Goal: Task Accomplishment & Management: Complete application form

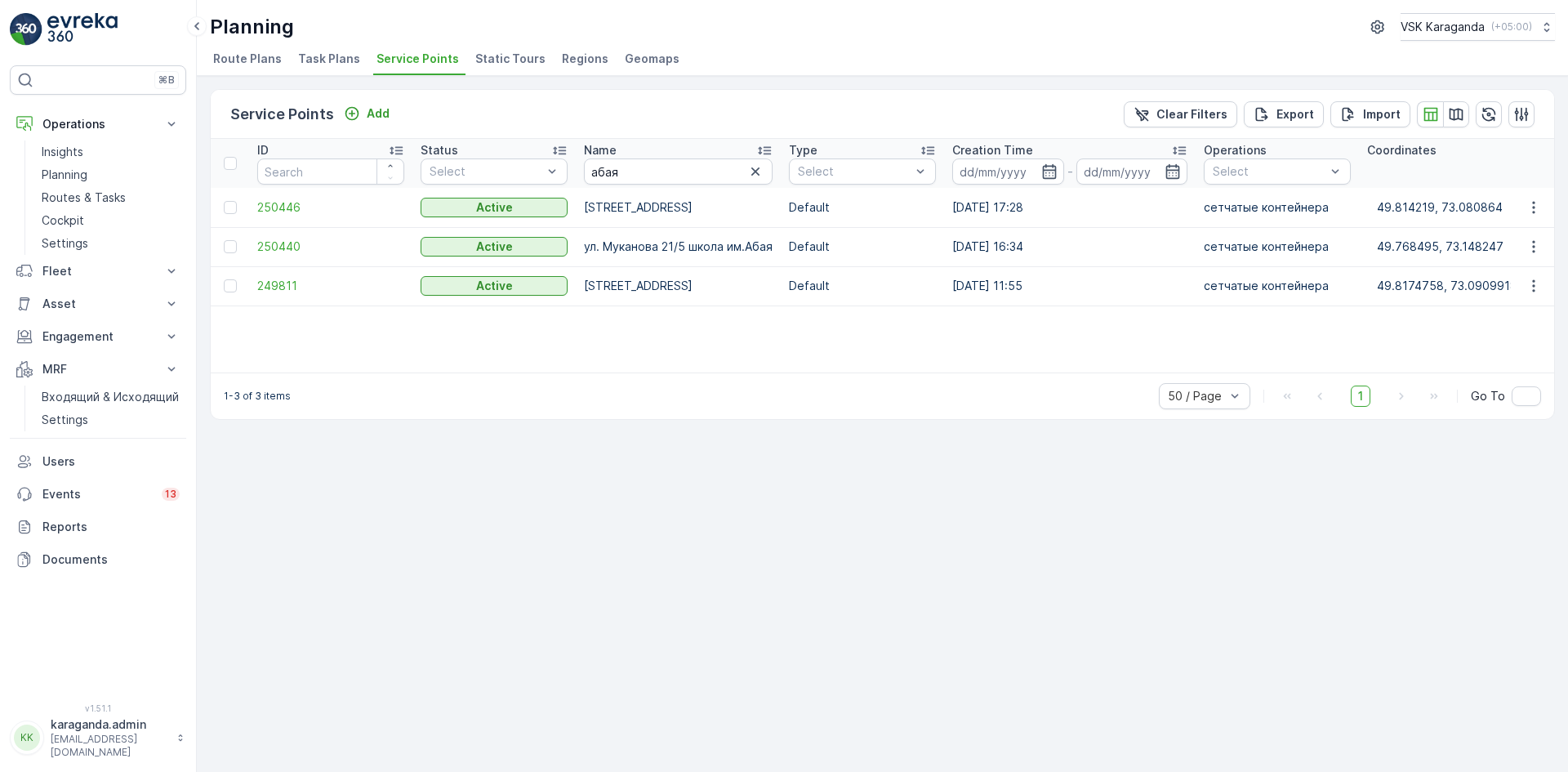
click at [663, 152] on div "Name" at bounding box center [677, 151] width 189 height 17
click at [626, 175] on input "абая" at bounding box center [677, 171] width 189 height 26
type input "абая 3"
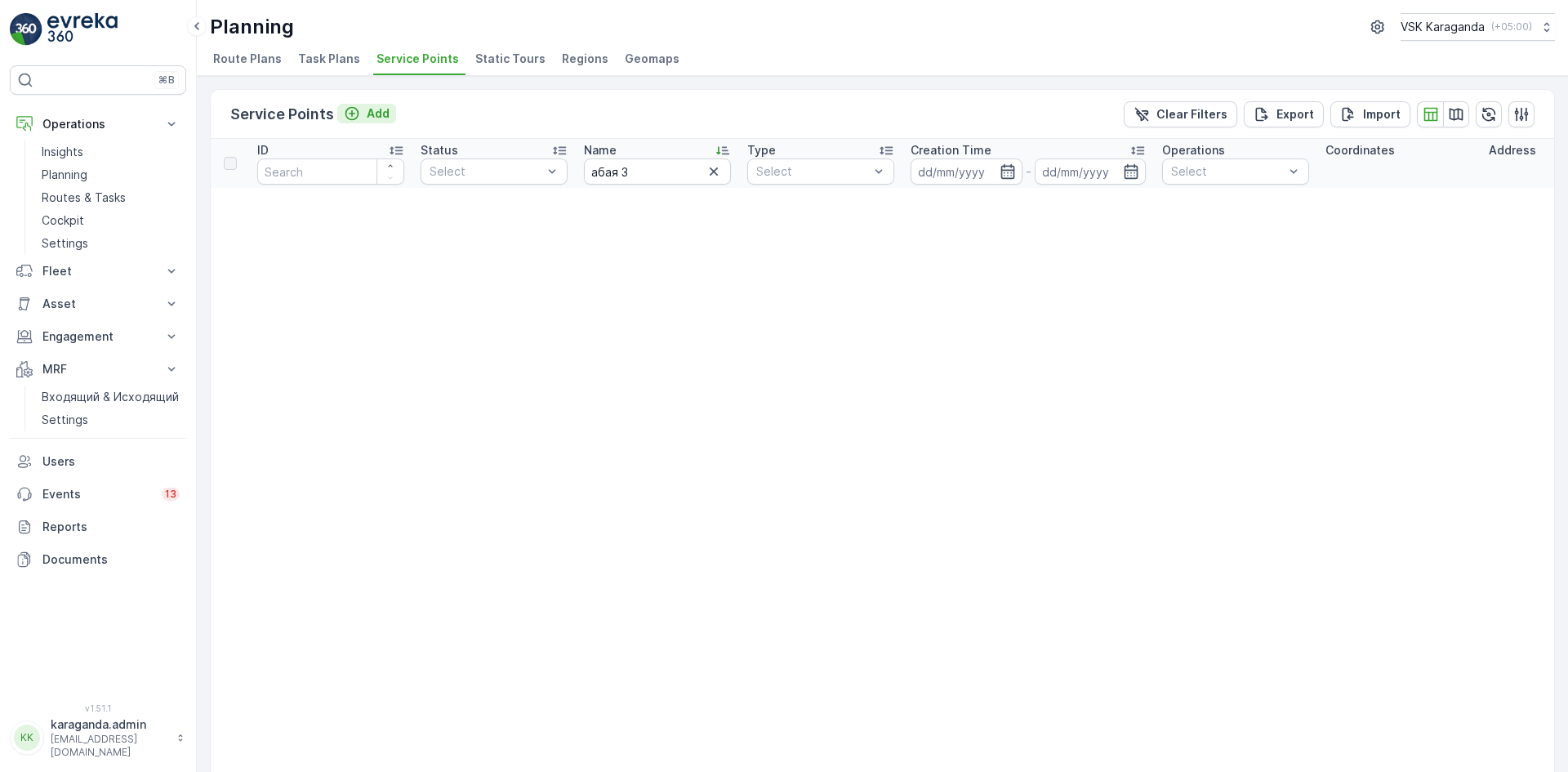
click at [381, 114] on p "Add" at bounding box center [378, 114] width 22 height 17
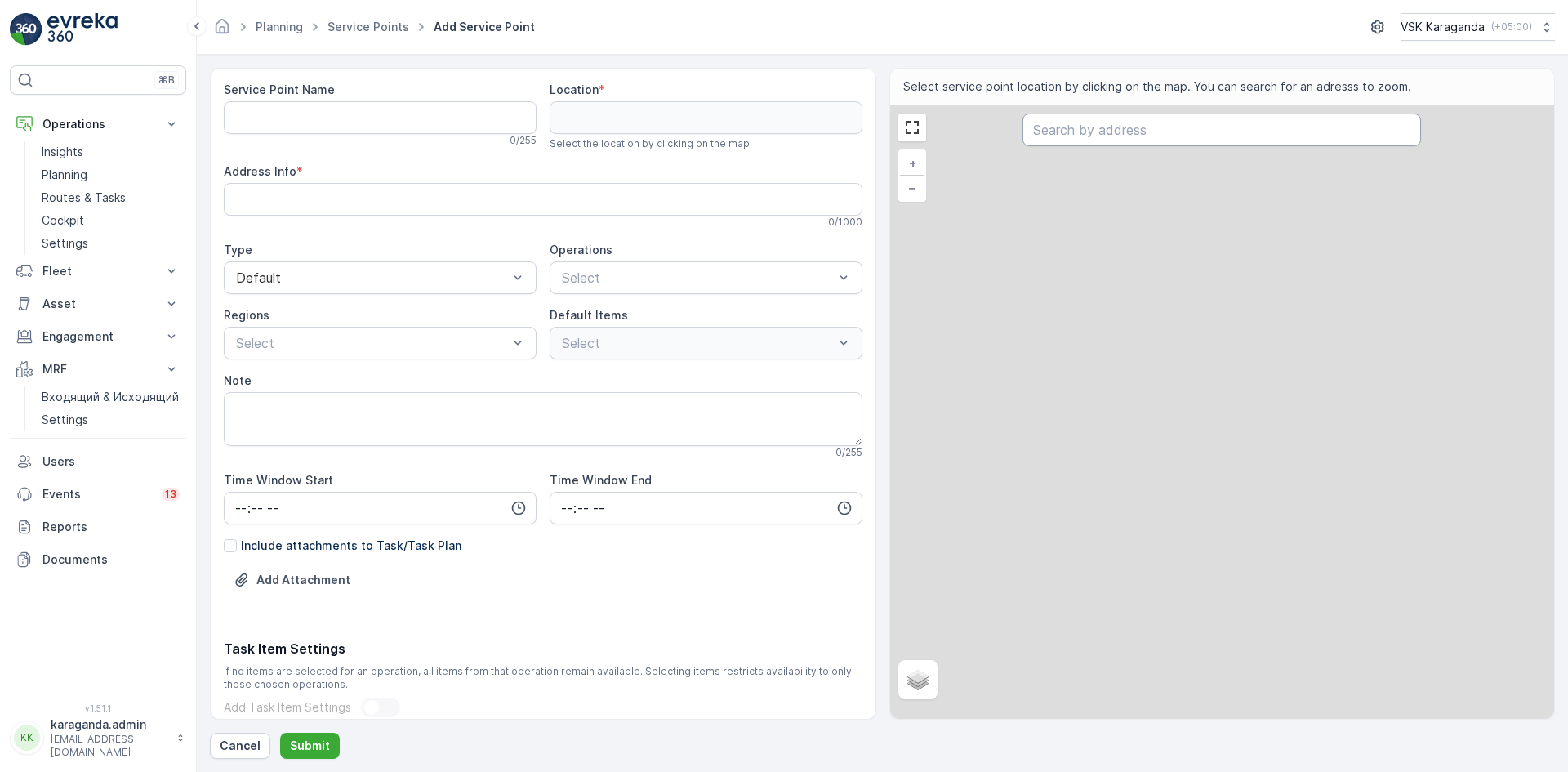
click at [1048, 131] on input "text" at bounding box center [1221, 129] width 399 height 32
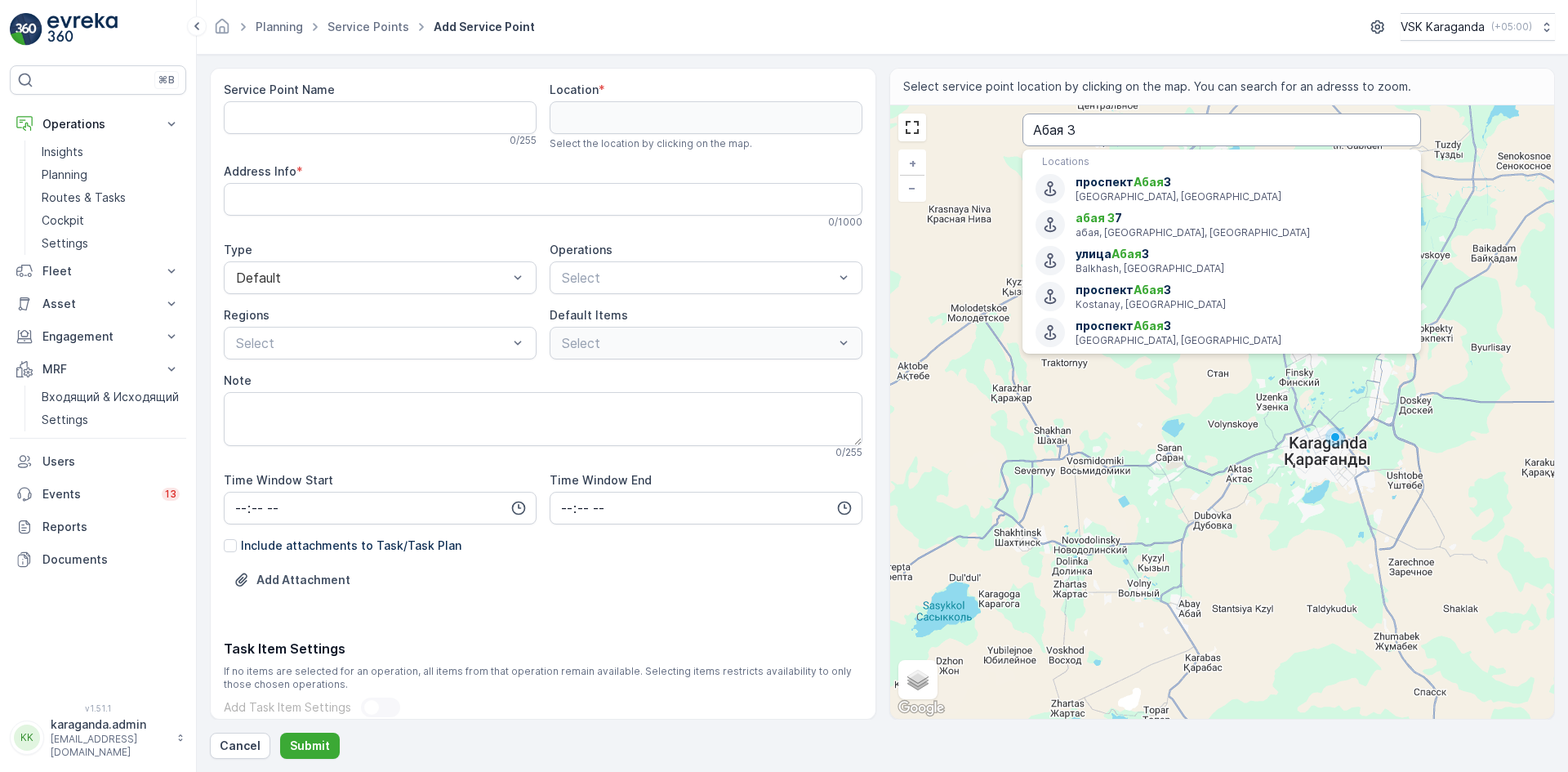
click at [1089, 122] on input "Абая 3" at bounding box center [1221, 129] width 399 height 32
type input "Абая 3 Караганда"
click at [1129, 187] on span "Абая" at bounding box center [1126, 182] width 30 height 14
type input "49.8142325,73.08187989999999"
type Info "[PERSON_NAME][STREET_ADDRESS]"
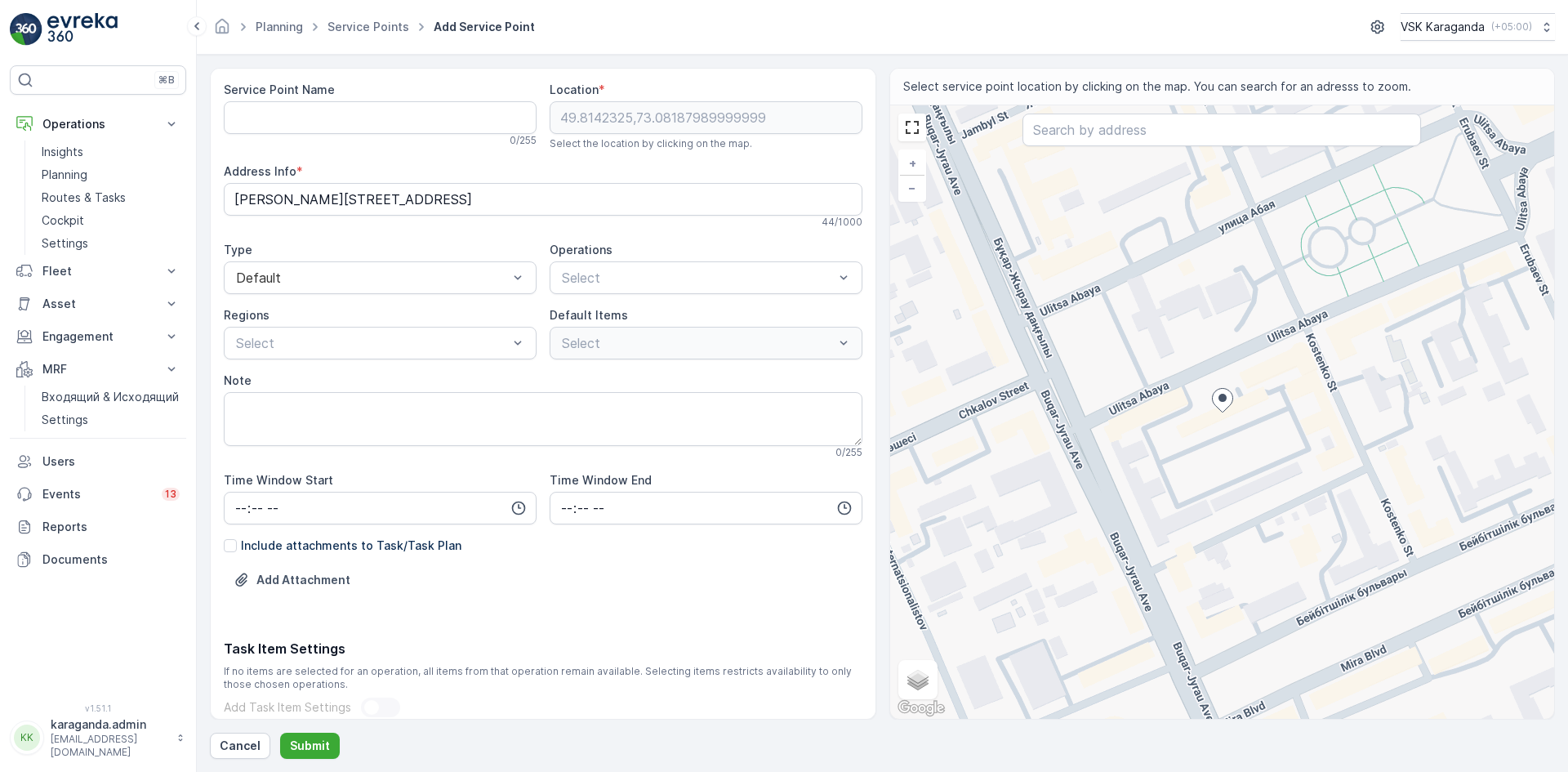
click at [1251, 475] on div "+ − Satellite Roadmap Terrain Hybrid Leaflet Keyboard shortcuts Map Data Map da…" at bounding box center [1222, 412] width 665 height 614
type input "49.813709411065744,73.08226459951"
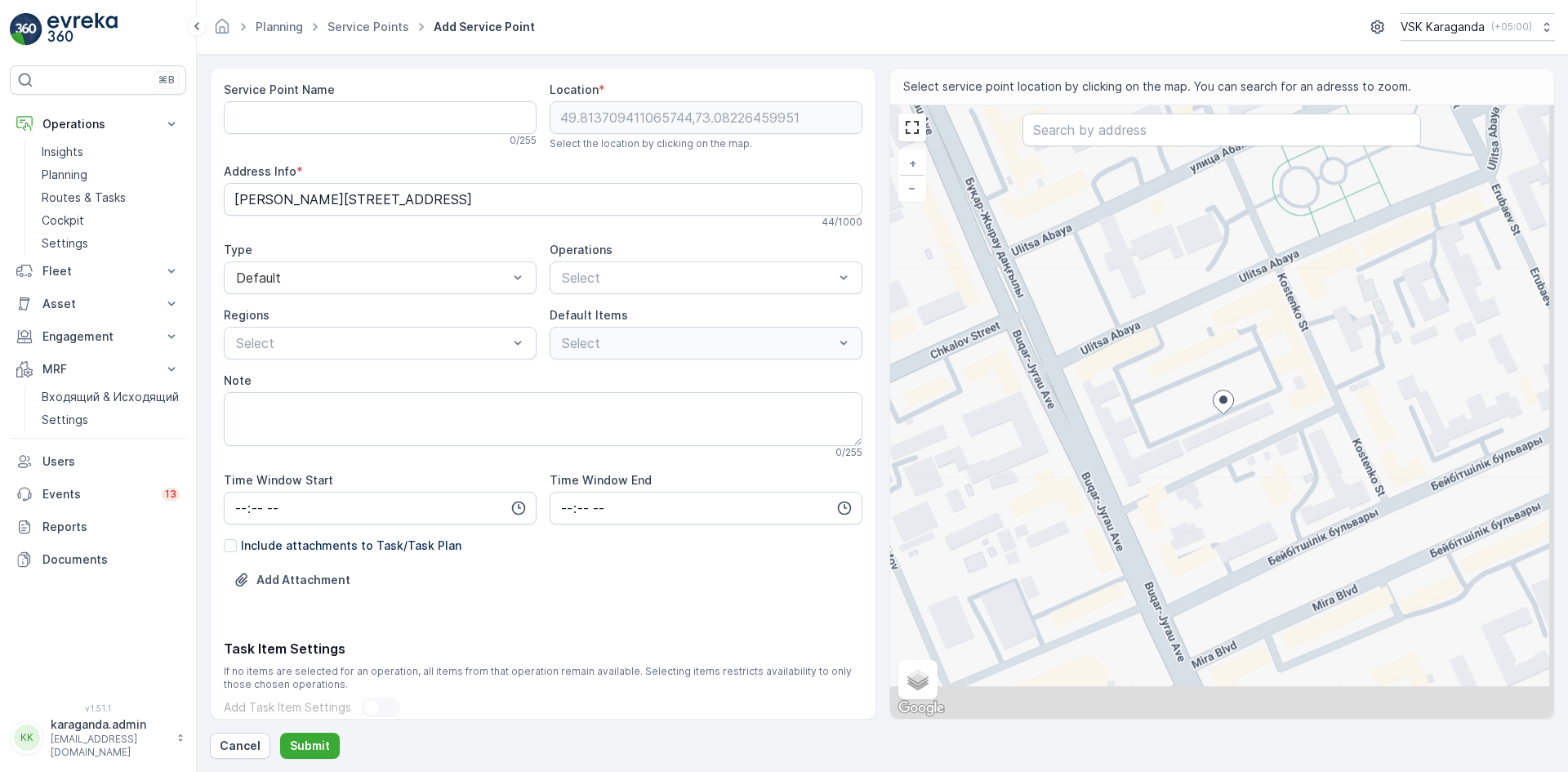
type Info "3/a, Karaganda 100000, Kazakhstan"
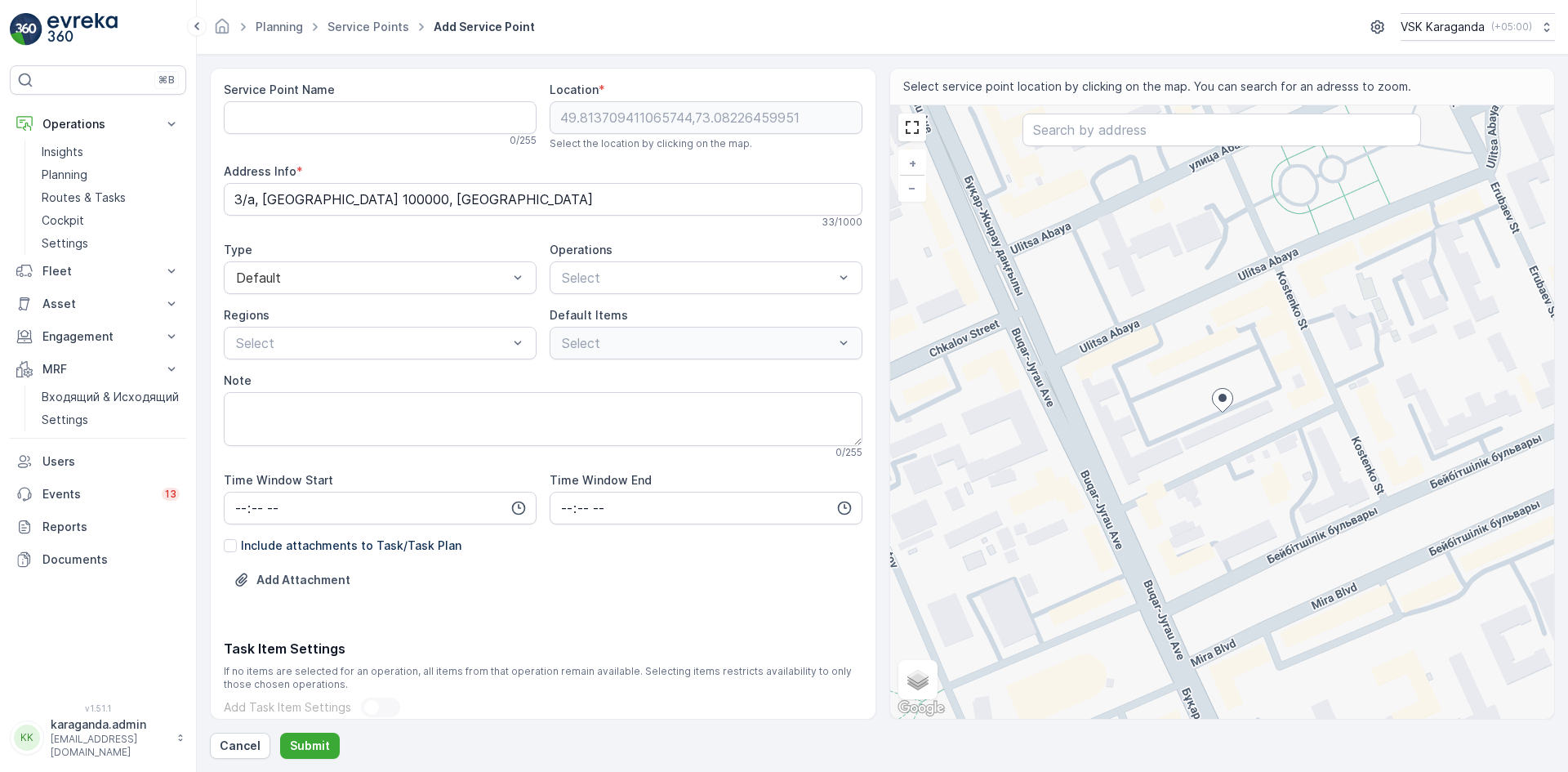
click at [1237, 430] on div "+ − Satellite Roadmap Terrain Hybrid Leaflet Keyboard shortcuts Map Data Map da…" at bounding box center [1222, 412] width 665 height 614
type input "49.81356402682363,73.08246833529296"
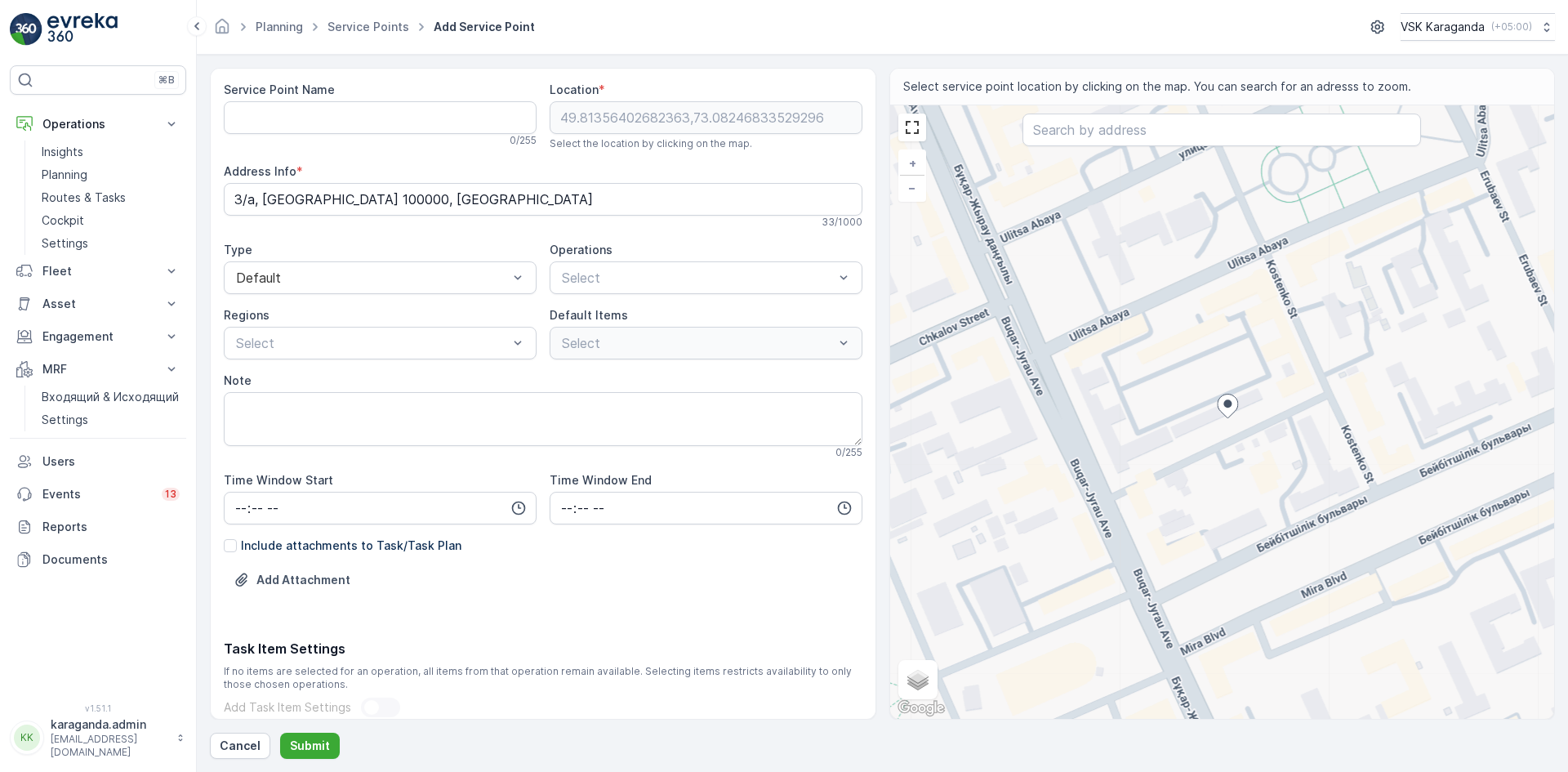
type Info "Новый Город,100000, Karaganda 100000, Kazakhstan"
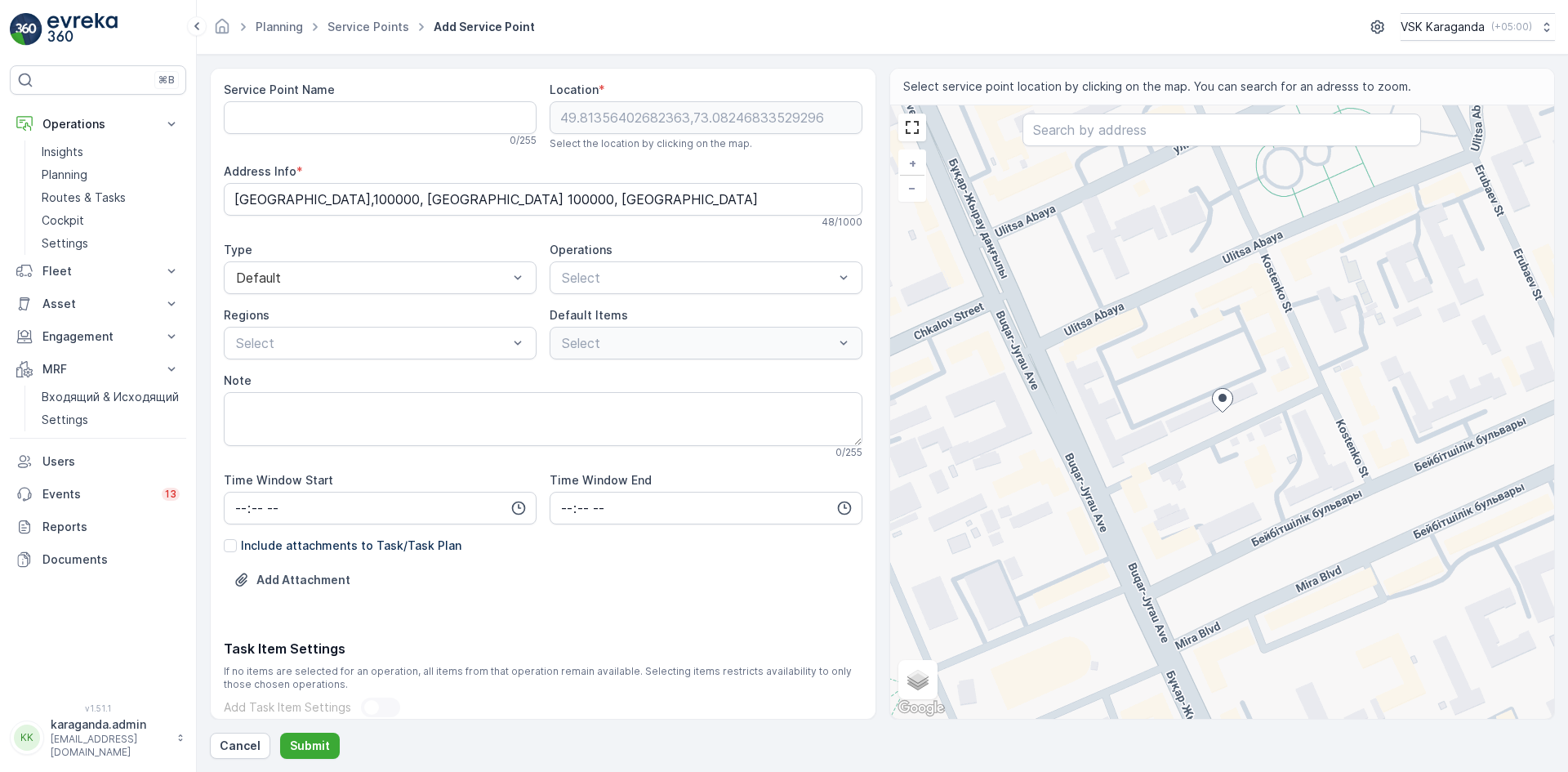
click at [1164, 413] on div "+ − Satellite Roadmap Terrain Hybrid Leaflet Keyboard shortcuts Map Data Map da…" at bounding box center [1222, 412] width 665 height 614
type input "49.81355710375361,73.08171672988101"
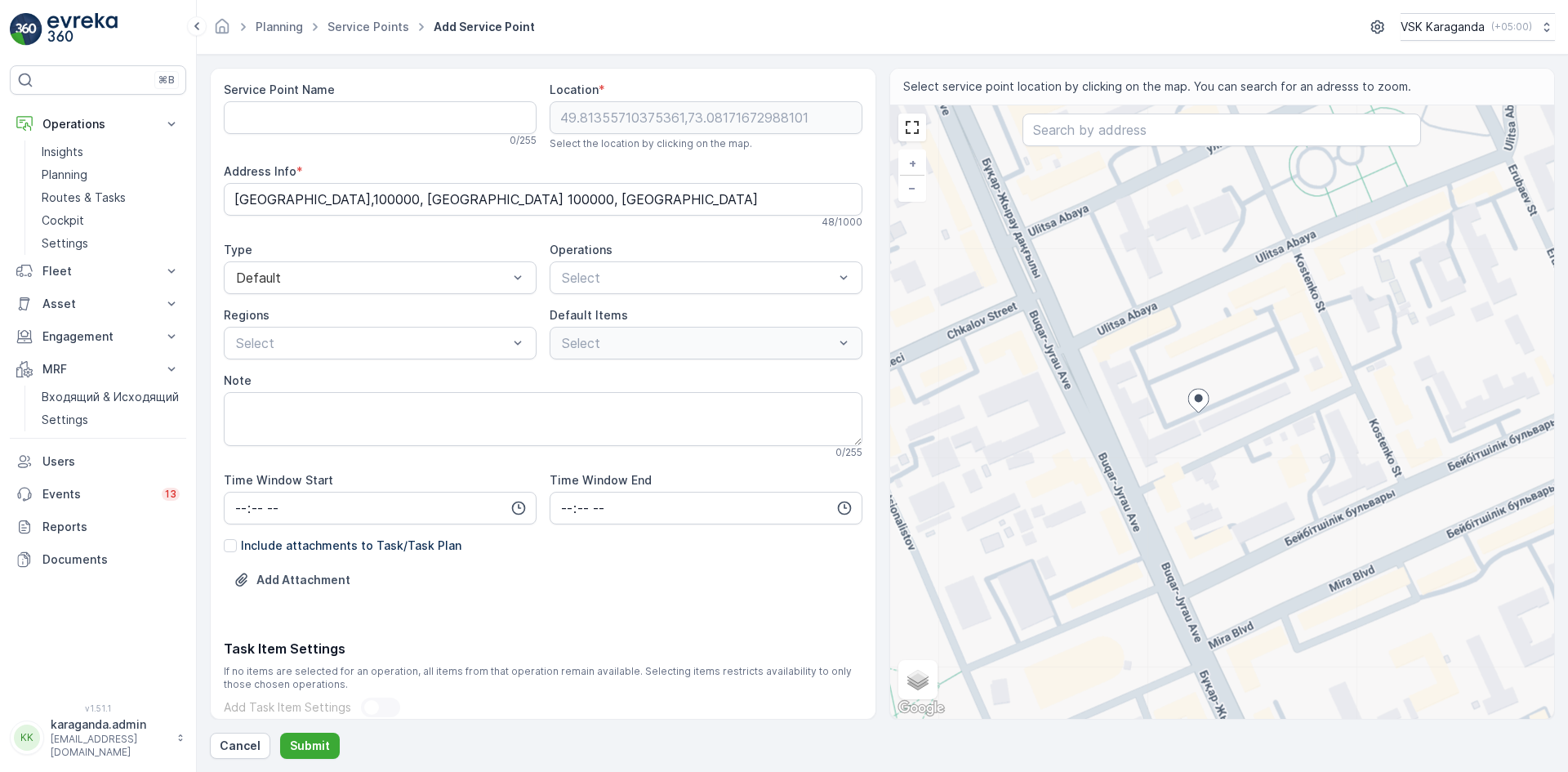
type Info "3/a, Karaganda 100000, Kazakhstan"
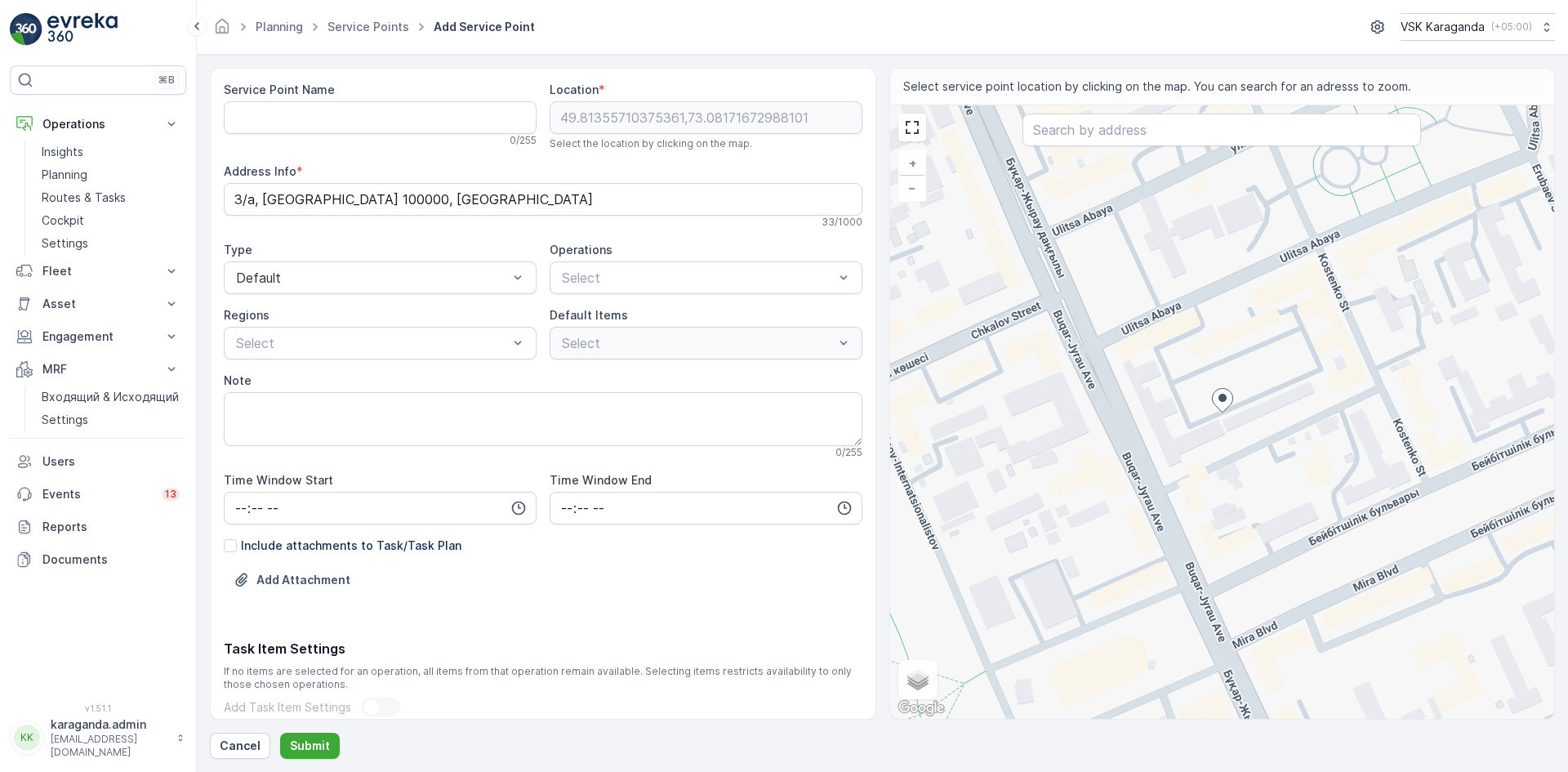
click at [1223, 386] on div "+ − Satellite Roadmap Terrain Hybrid Leaflet Keyboard shortcuts Map Data Map da…" at bounding box center [1222, 412] width 665 height 614
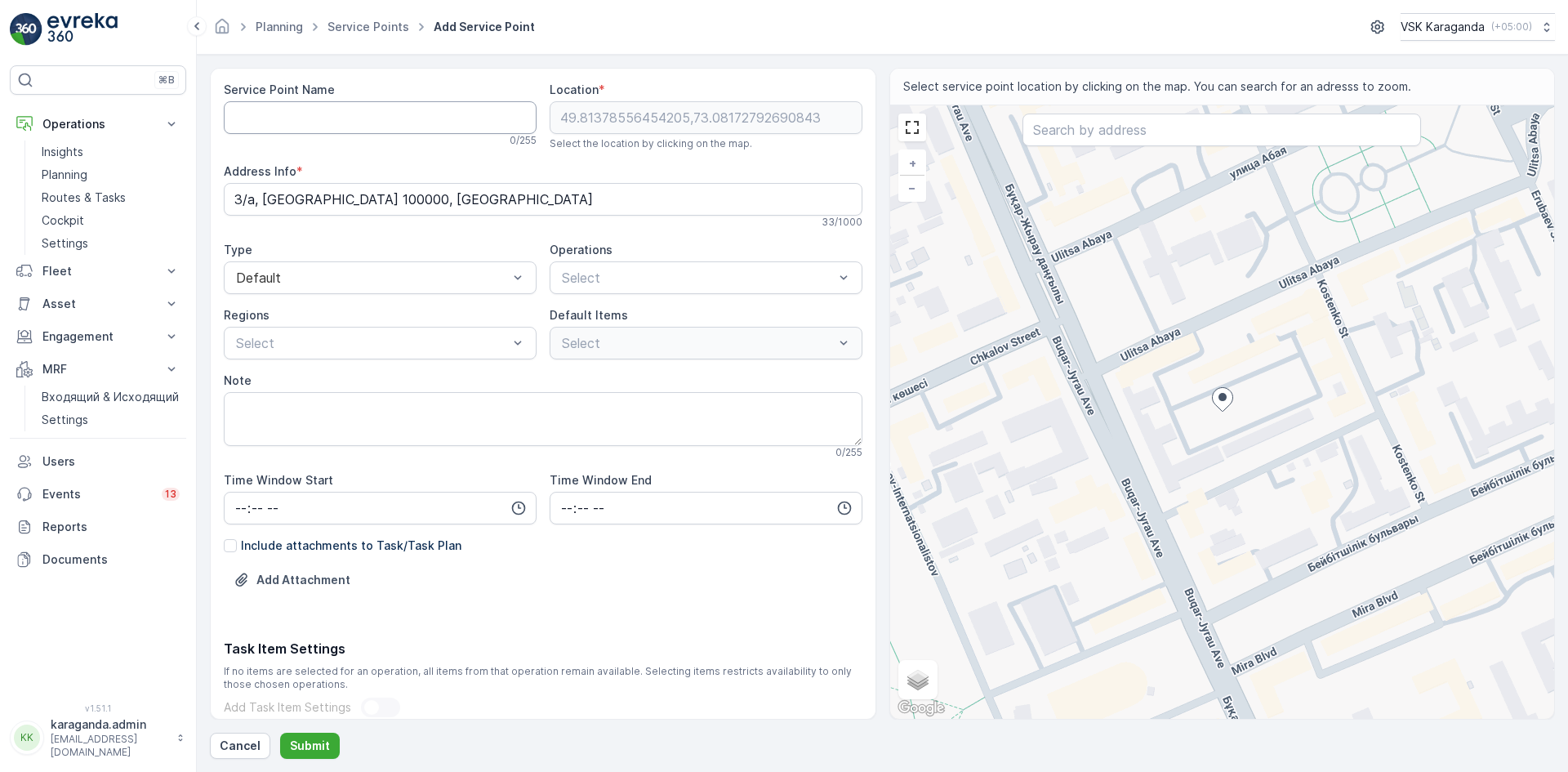
click at [388, 126] on Name "Service Point Name" at bounding box center [380, 117] width 313 height 32
click at [1248, 363] on div "+ − Satellite Roadmap Terrain Hybrid Leaflet Keyboard shortcuts Map Data Map da…" at bounding box center [1222, 412] width 665 height 614
type input "49.814200945030706,73.08208218951424"
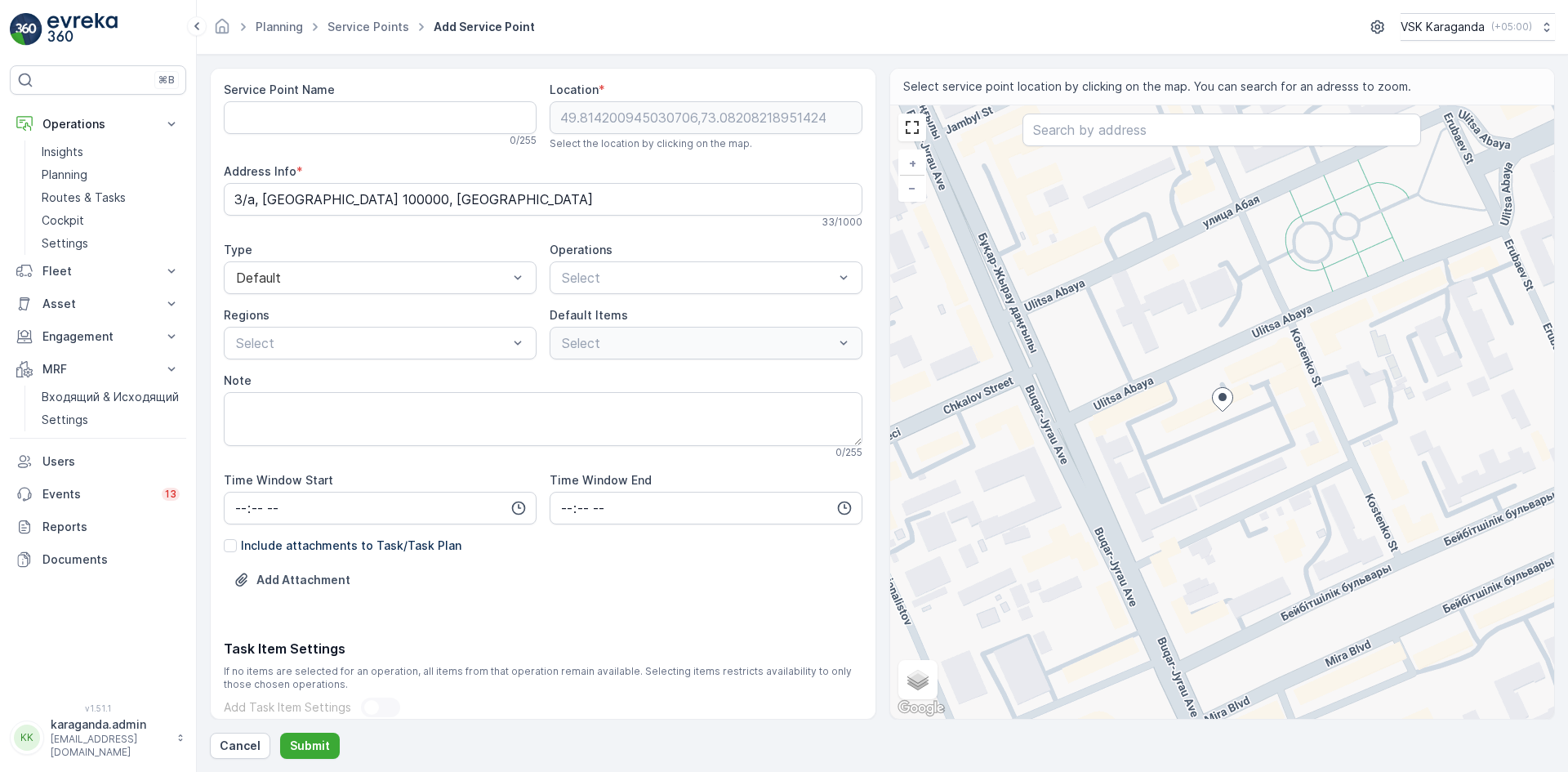
type Info "[PERSON_NAME][STREET_ADDRESS]"
click at [1241, 371] on div "+ − Satellite Roadmap Terrain Hybrid Leaflet Keyboard shortcuts Map Data Map da…" at bounding box center [1222, 412] width 665 height 614
type input "49.814540169785026,73.08233962223147"
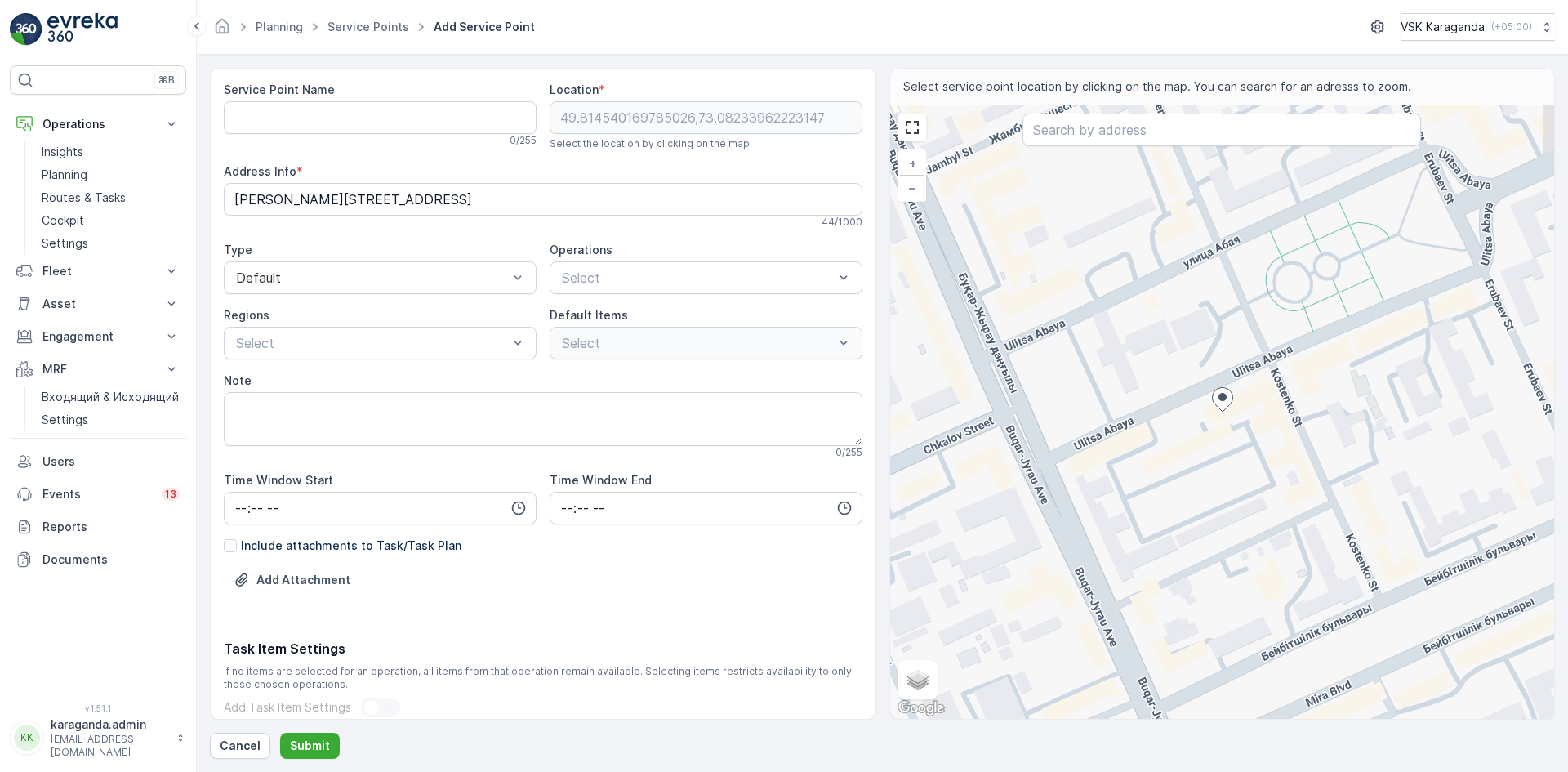
type Info "Ulitsa Abaya 5, Karaganda 100000, Kazakhstan"
click at [1233, 426] on div "+ − Satellite Roadmap Terrain Hybrid Leaflet Keyboard shortcuts Map Data Map da…" at bounding box center [1222, 412] width 665 height 614
type input "49.81441555688628,73.08247902456354"
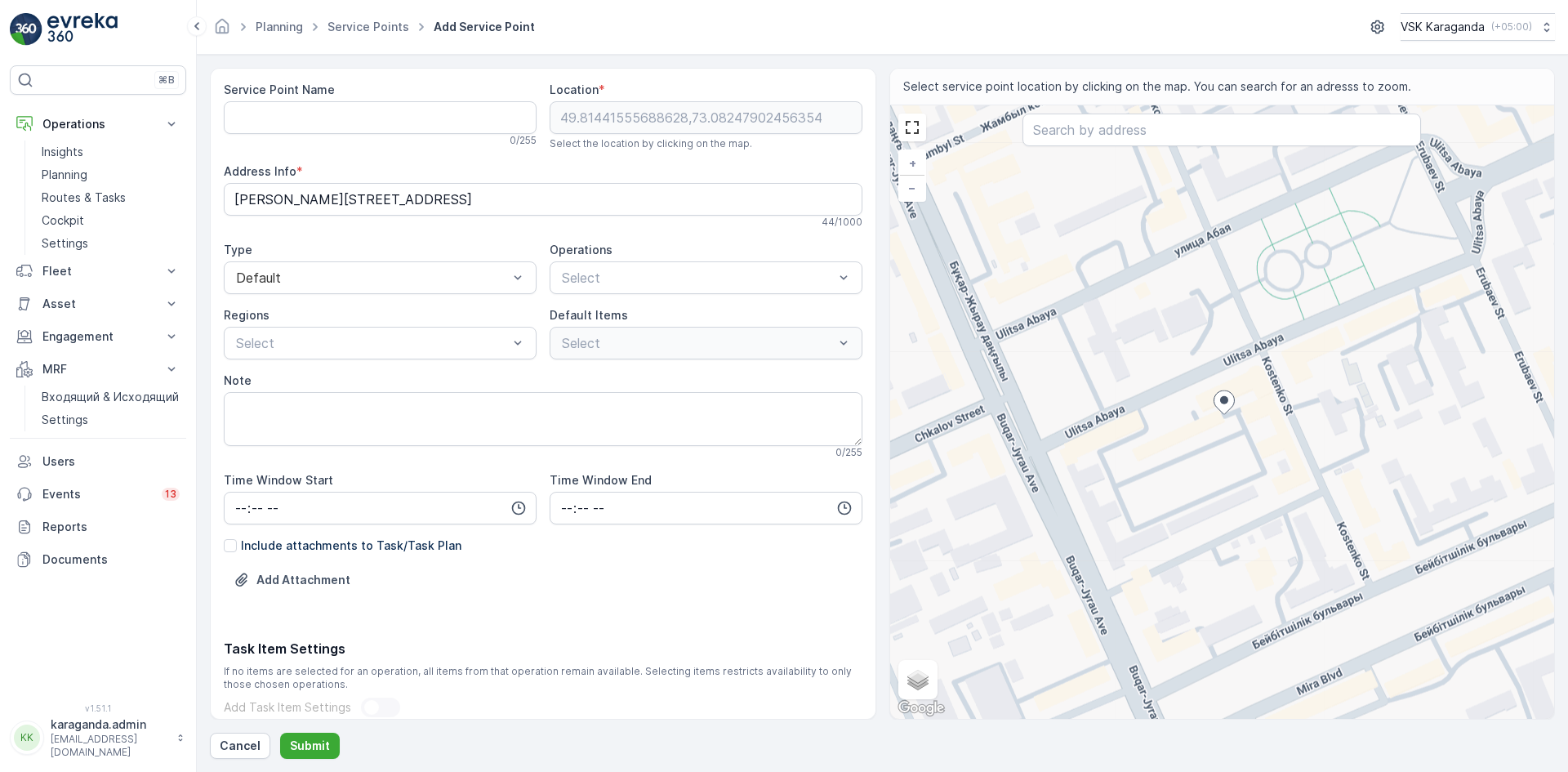
type Info "Kostenko St 5, Karaganda 100000, Kazakhstan"
click at [1200, 425] on div "+ − Satellite Roadmap Terrain Hybrid Leaflet Keyboard shortcuts Map Data Map da…" at bounding box center [1222, 412] width 665 height 614
type input "49.81431171255888,73.08219981765043"
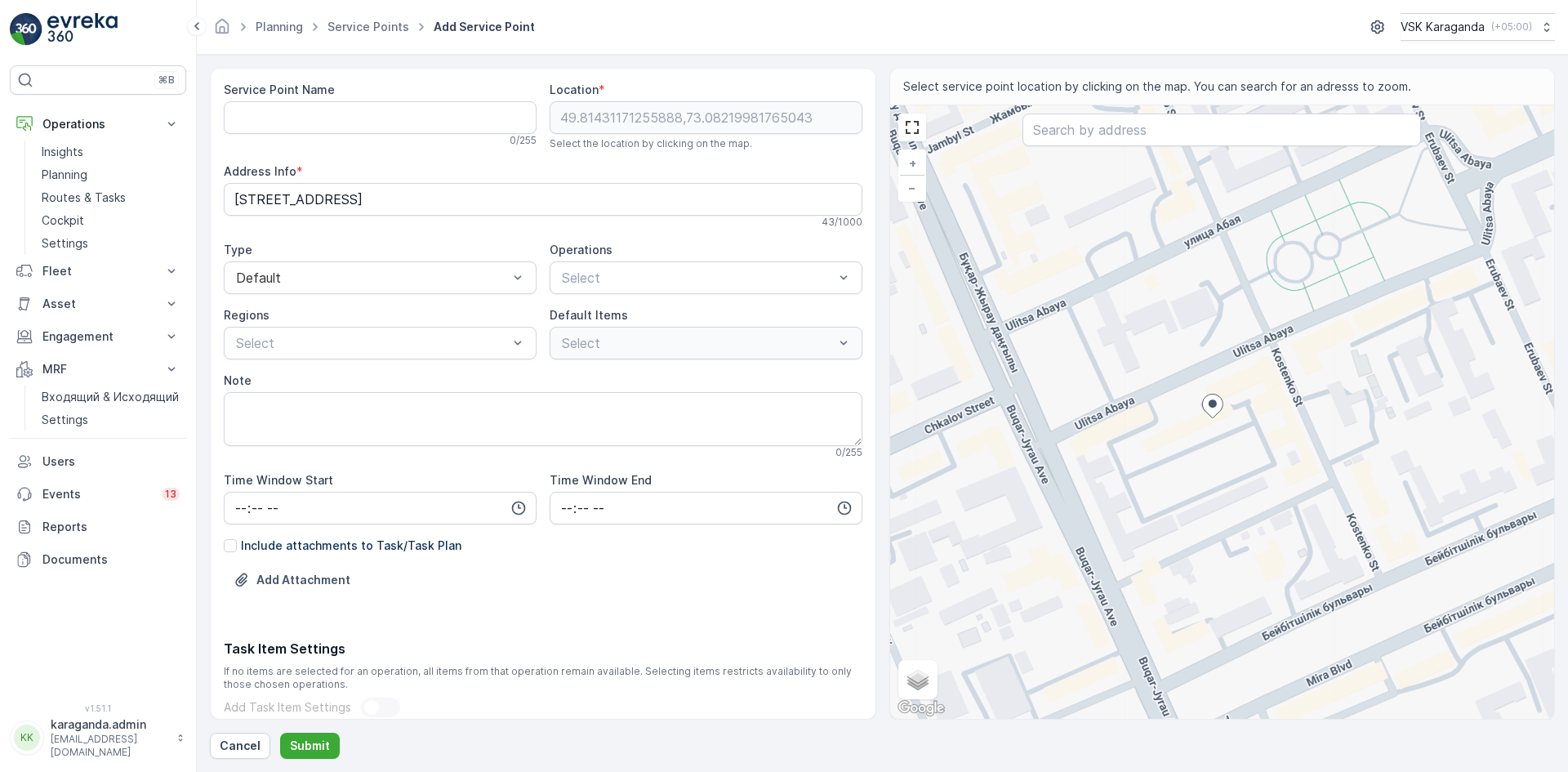
type Info "[PERSON_NAME][STREET_ADDRESS]"
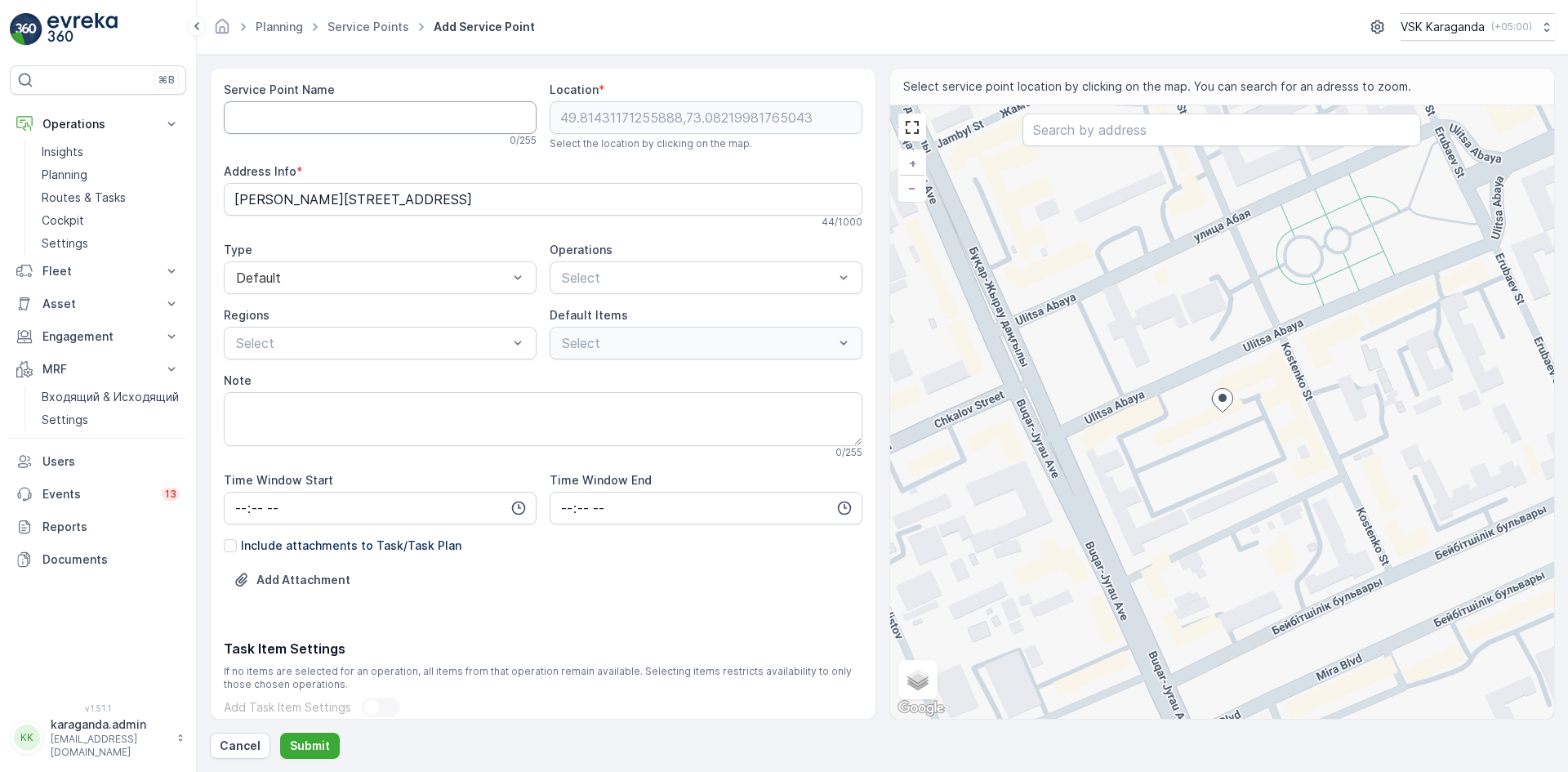
click at [387, 114] on Name "Service Point Name" at bounding box center [380, 117] width 313 height 32
type Name "[STREET_ADDRESS]"
click at [594, 354] on p "сетчатыe контейнера" at bounding box center [640, 356] width 127 height 17
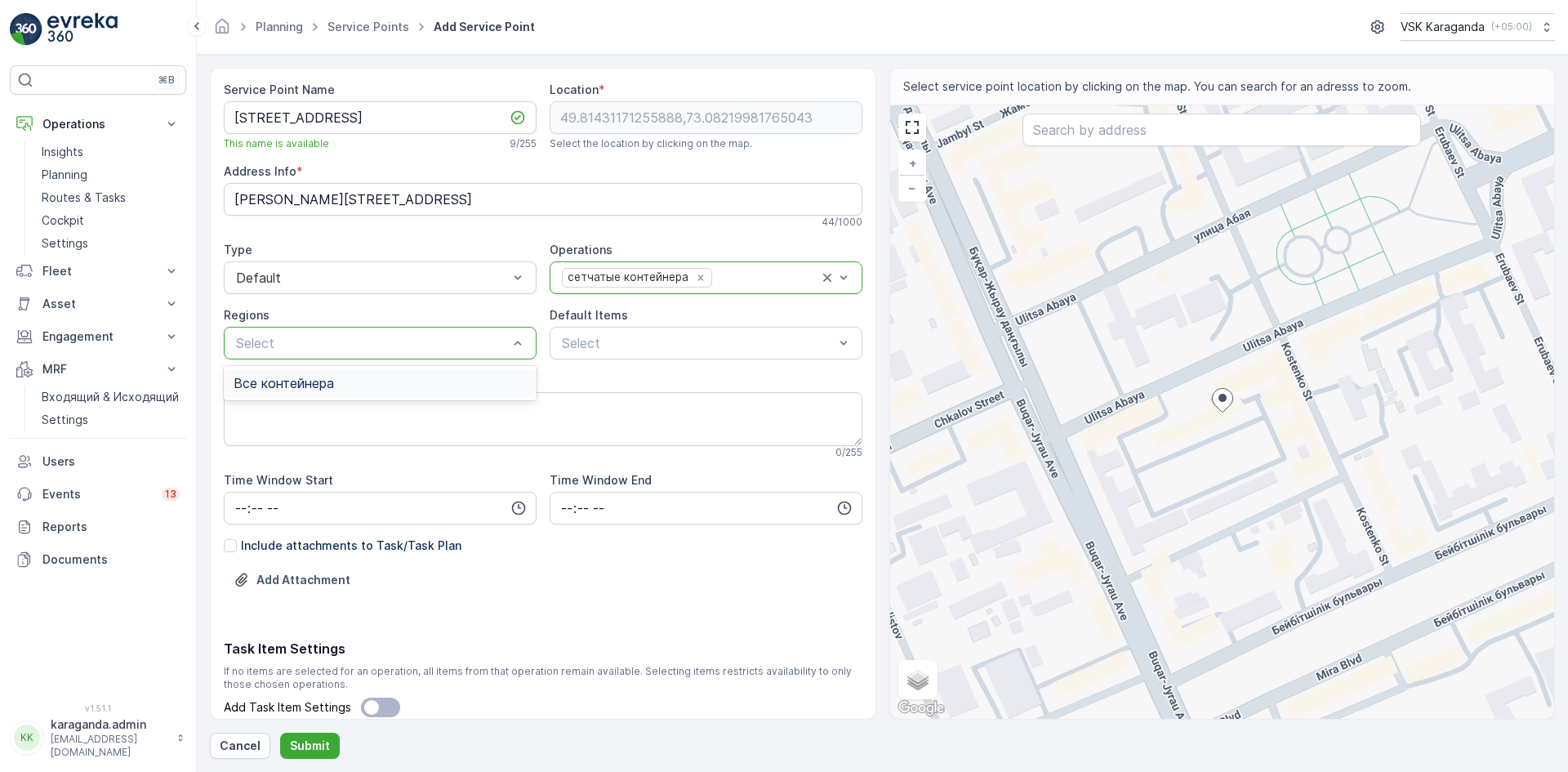
click at [369, 383] on div "Все контейнера" at bounding box center [380, 383] width 293 height 15
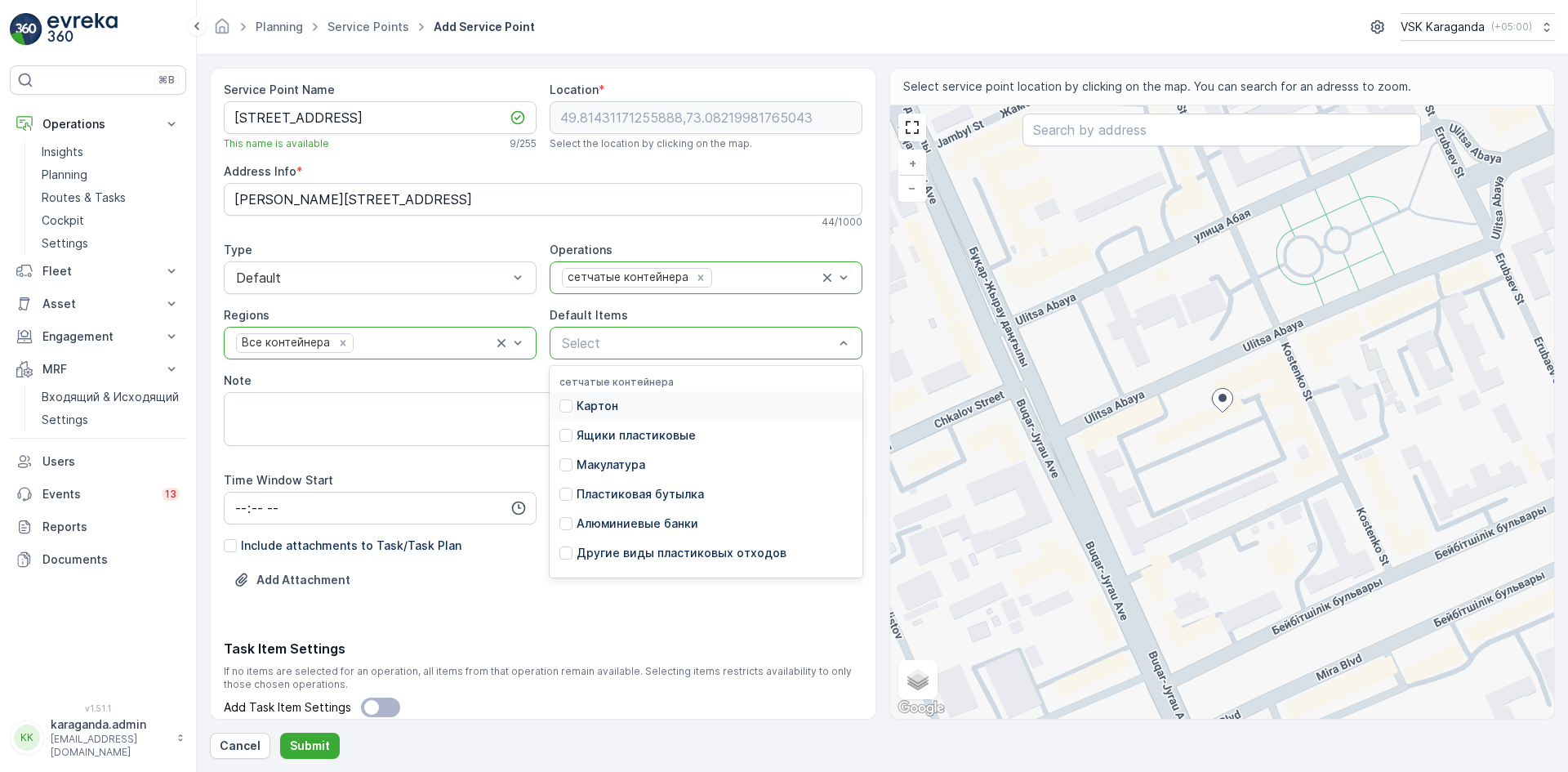
click at [583, 346] on div at bounding box center [697, 343] width 275 height 15
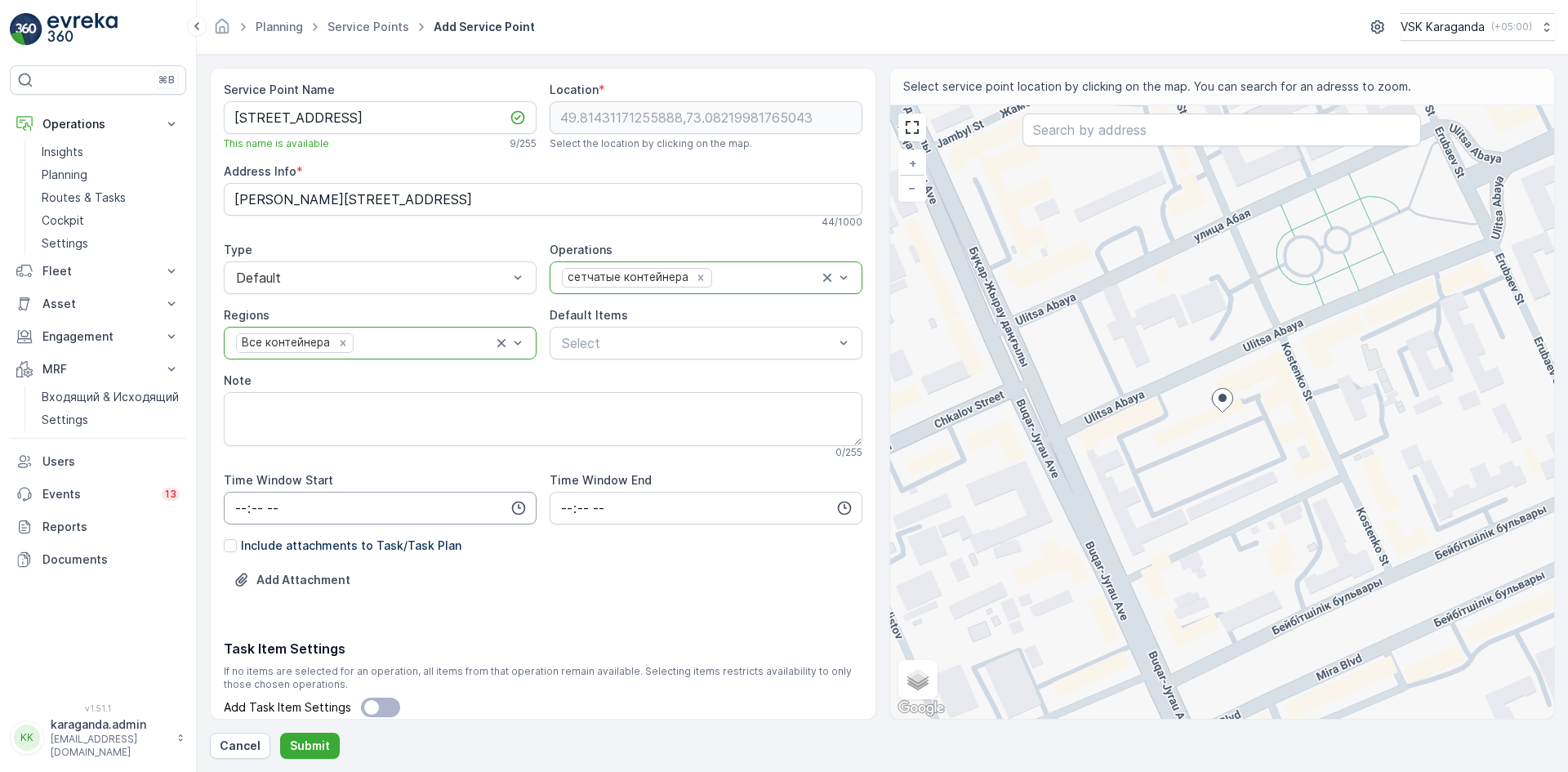
click at [235, 511] on input "time" at bounding box center [380, 508] width 313 height 32
click at [240, 674] on span "06" at bounding box center [241, 674] width 15 height 17
type input "06:00"
click at [549, 506] on input "time" at bounding box center [706, 508] width 313 height 32
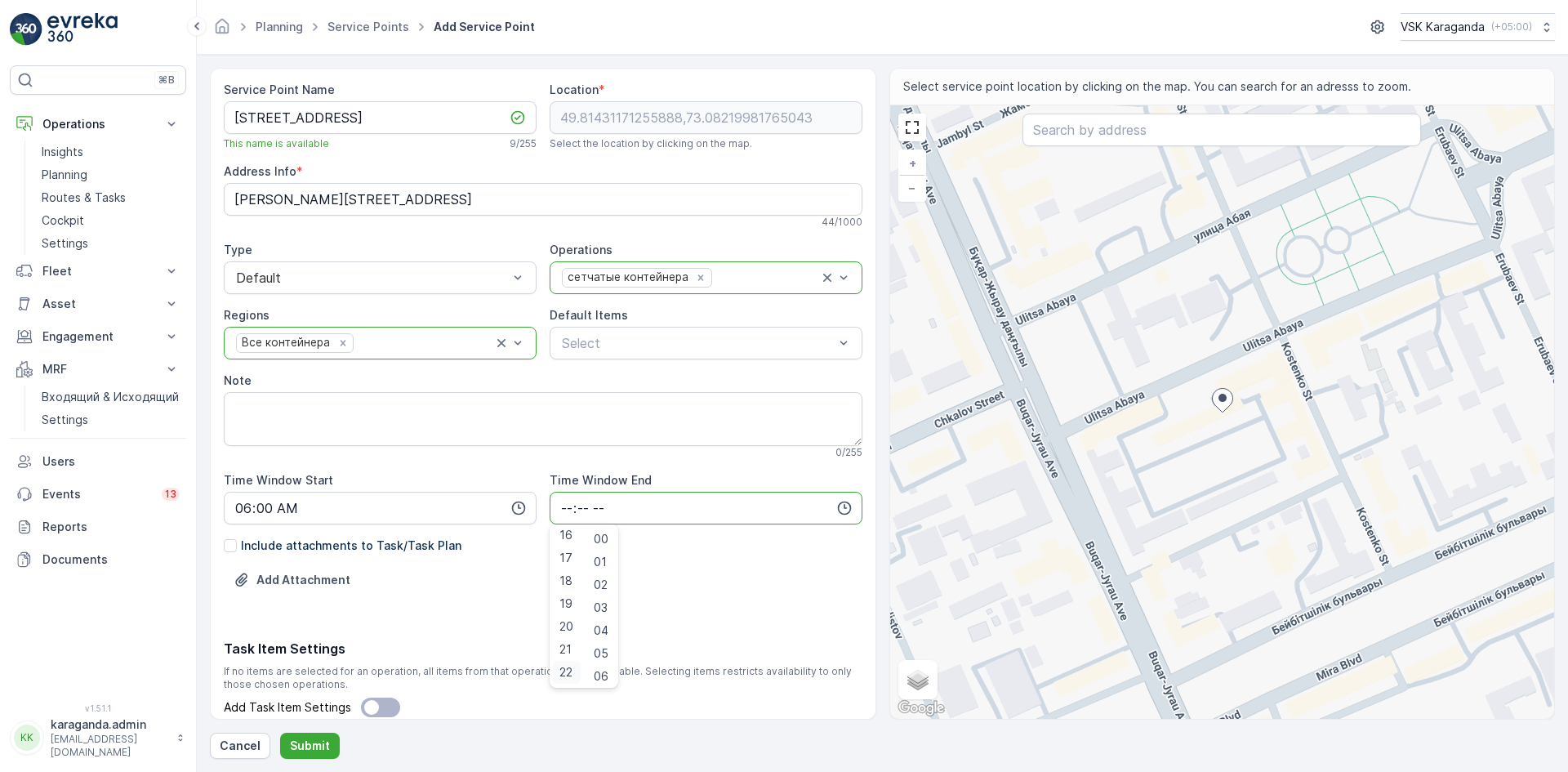
scroll to position [392, 0]
click at [567, 648] on span "22" at bounding box center [566, 650] width 13 height 17
type input "22:00"
click at [296, 742] on p "Submit" at bounding box center [310, 746] width 40 height 17
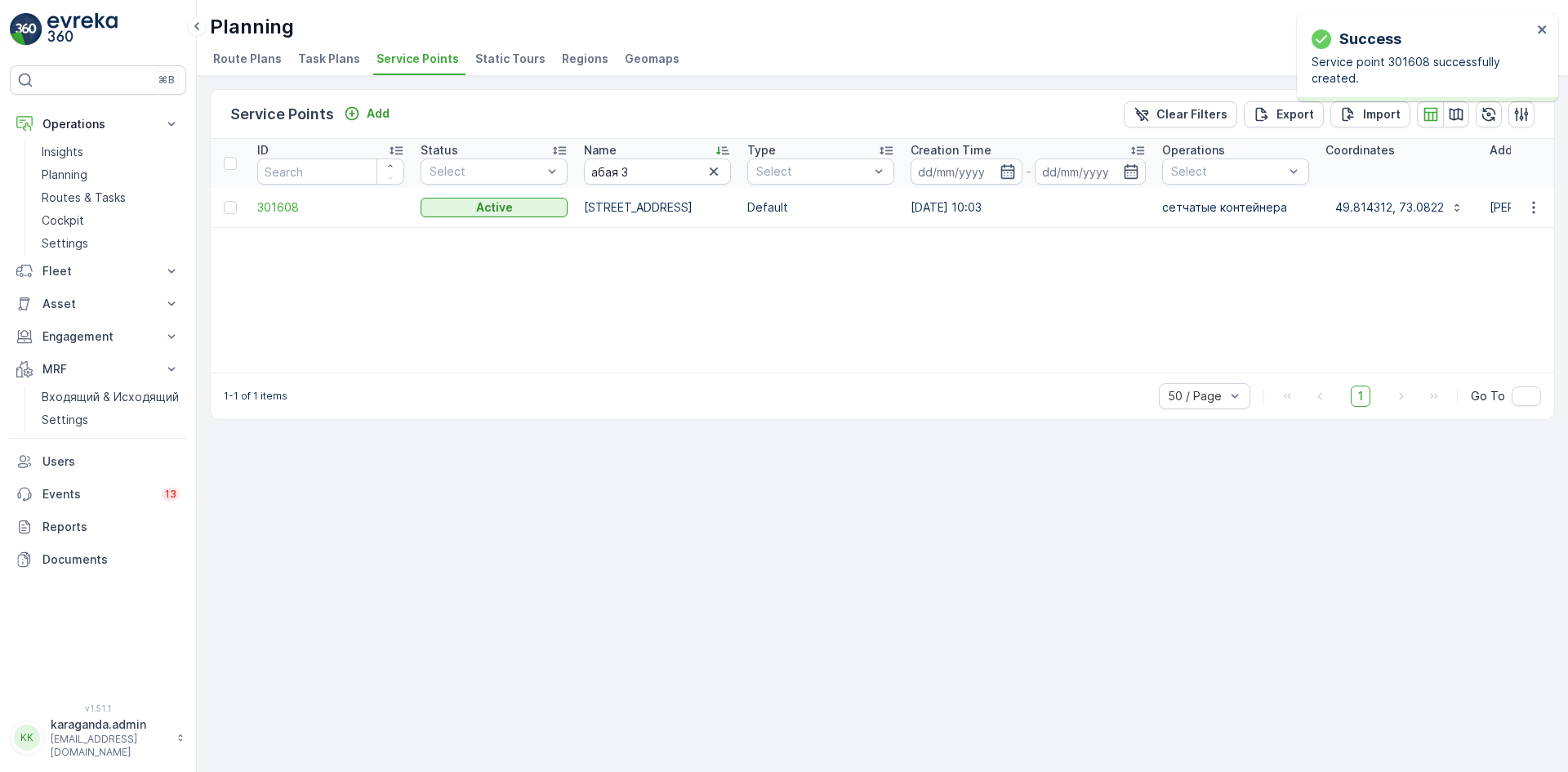
click at [223, 204] on td at bounding box center [230, 207] width 38 height 39
click at [229, 208] on div at bounding box center [231, 207] width 13 height 13
click at [224, 201] on input "checkbox" at bounding box center [224, 201] width 0 height 0
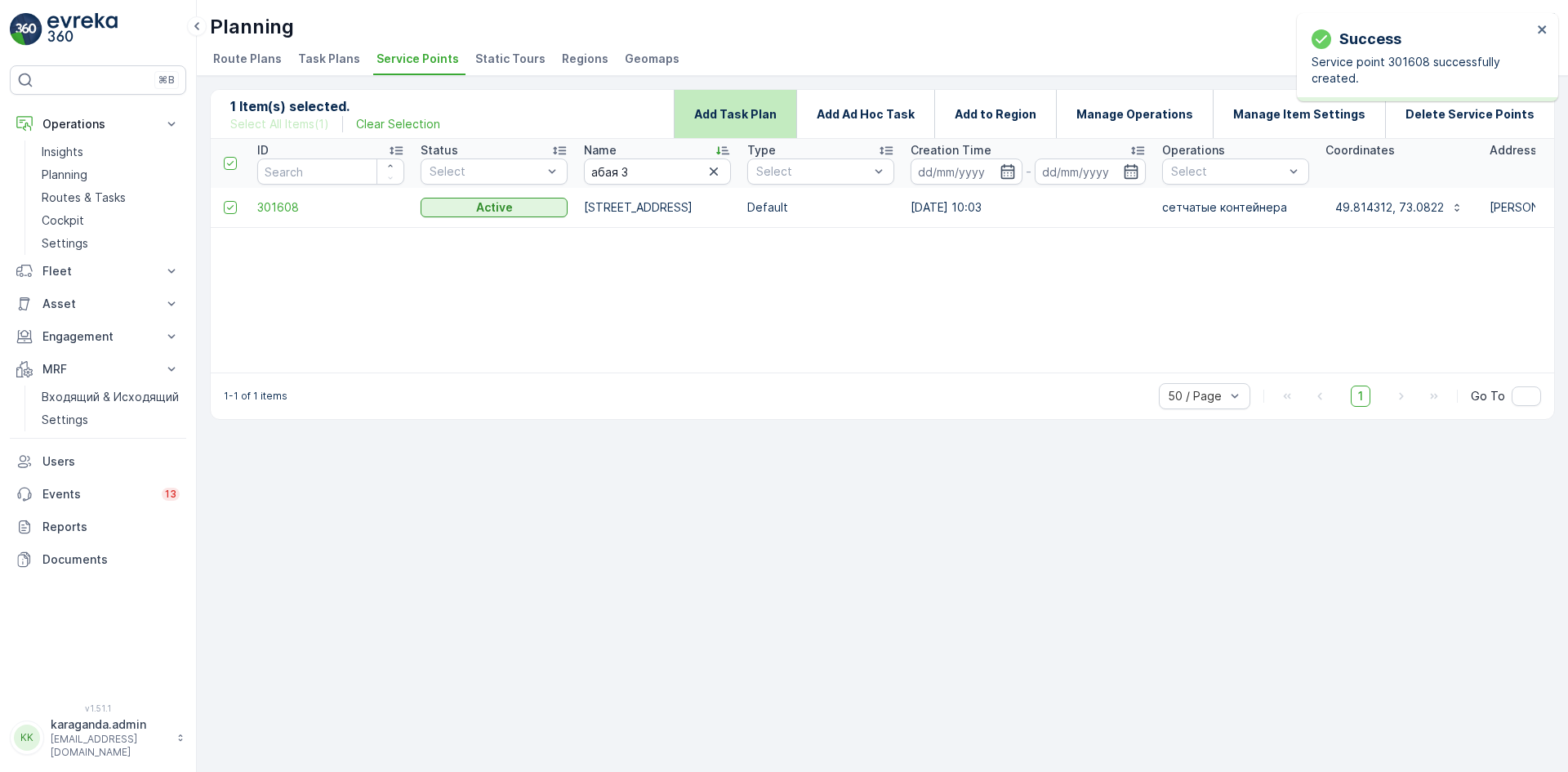
click at [734, 107] on p "Add Task Plan" at bounding box center [735, 115] width 82 height 17
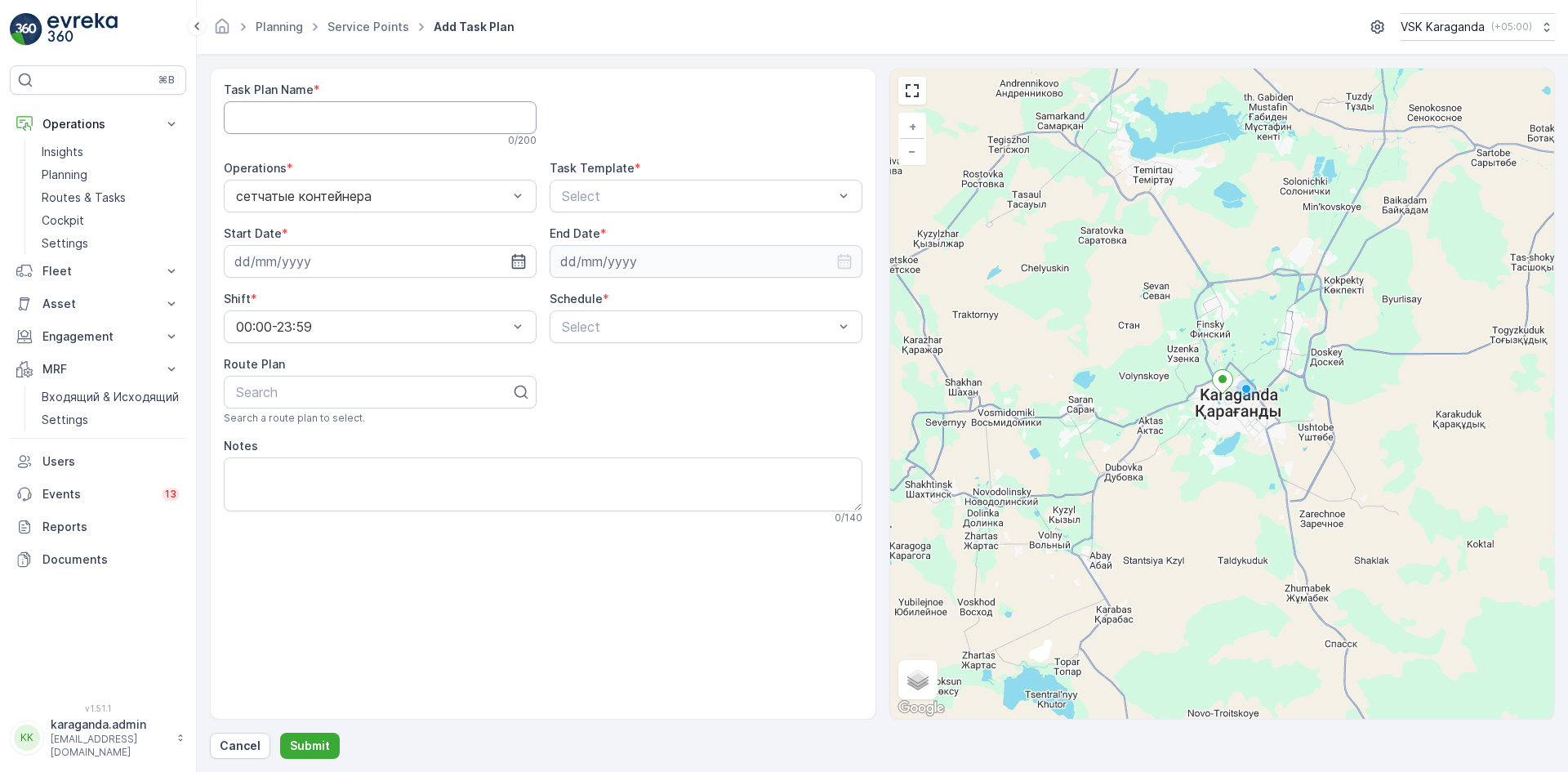
click at [340, 118] on Name "Task Plan Name" at bounding box center [380, 117] width 313 height 32
type Name "все контейнера"
click at [603, 261] on span "CSK - Сбор отходов" at bounding box center [624, 264] width 131 height 15
click at [522, 261] on icon "button" at bounding box center [518, 261] width 14 height 15
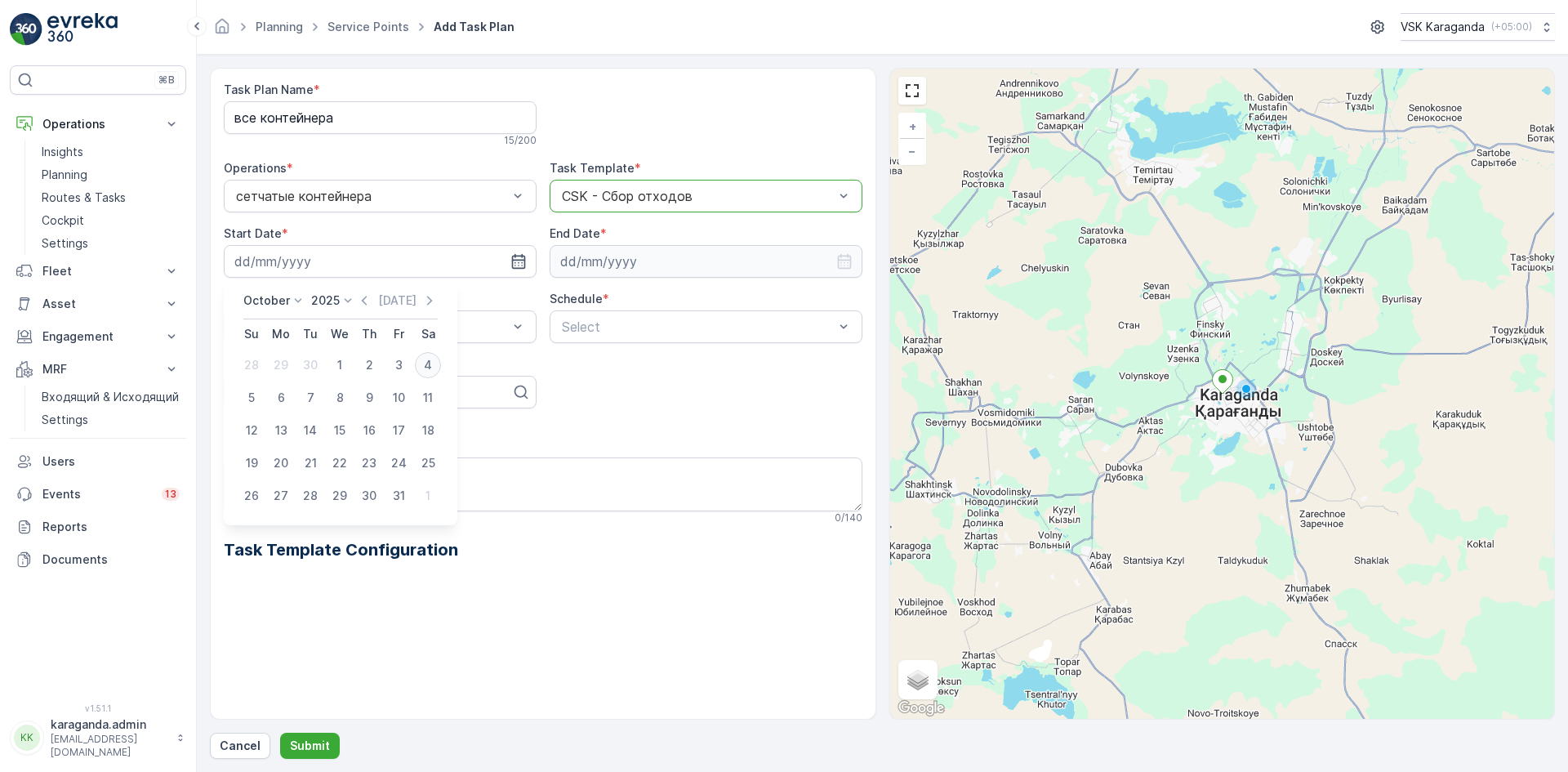
click at [431, 369] on div "4" at bounding box center [427, 365] width 26 height 26
type input "[DATE]"
click at [595, 252] on input at bounding box center [706, 261] width 313 height 32
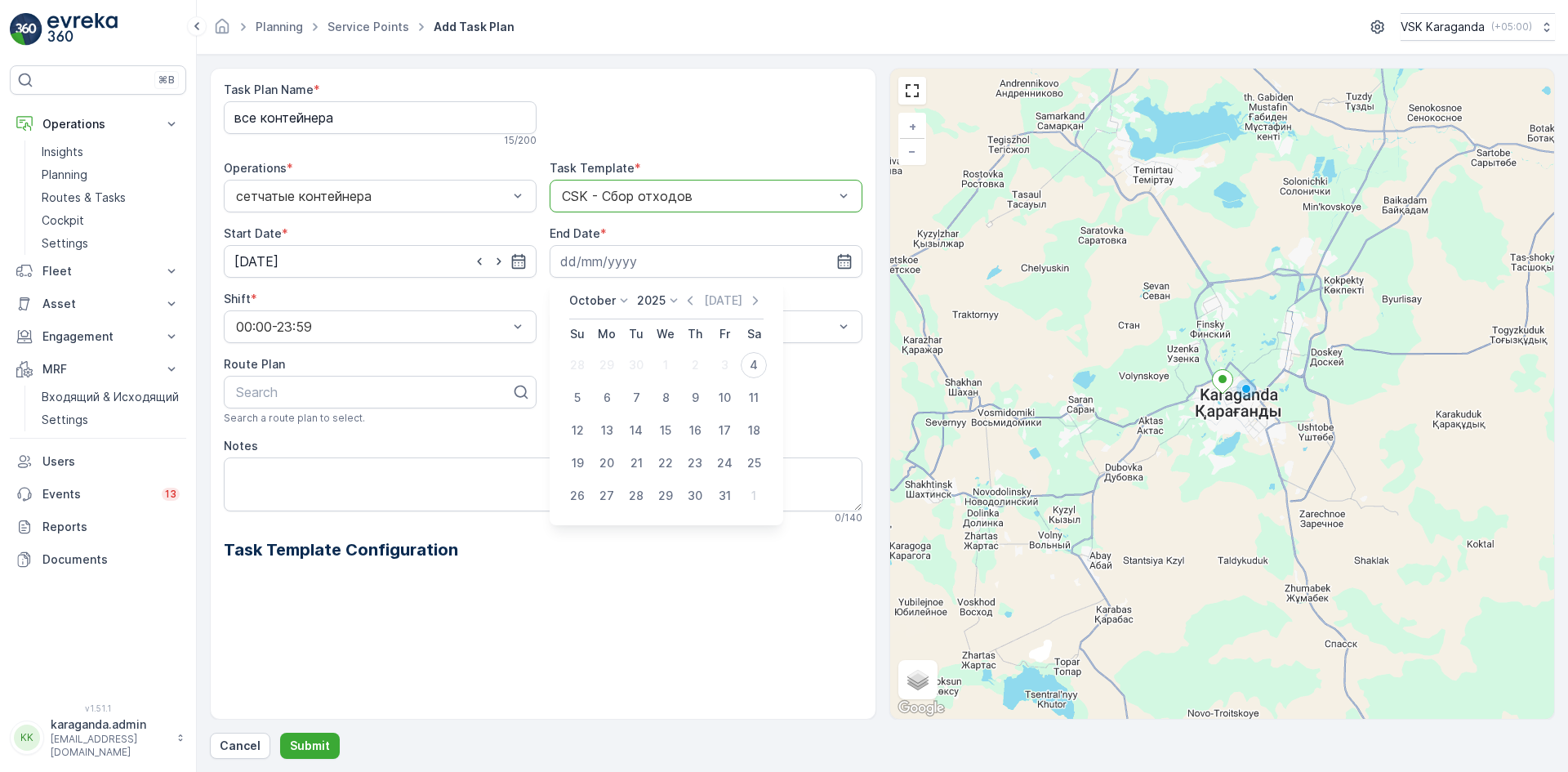
click at [583, 296] on p "October" at bounding box center [593, 301] width 47 height 17
click at [593, 447] on span "December" at bounding box center [608, 451] width 57 height 17
click at [657, 305] on p "2025" at bounding box center [663, 301] width 28 height 17
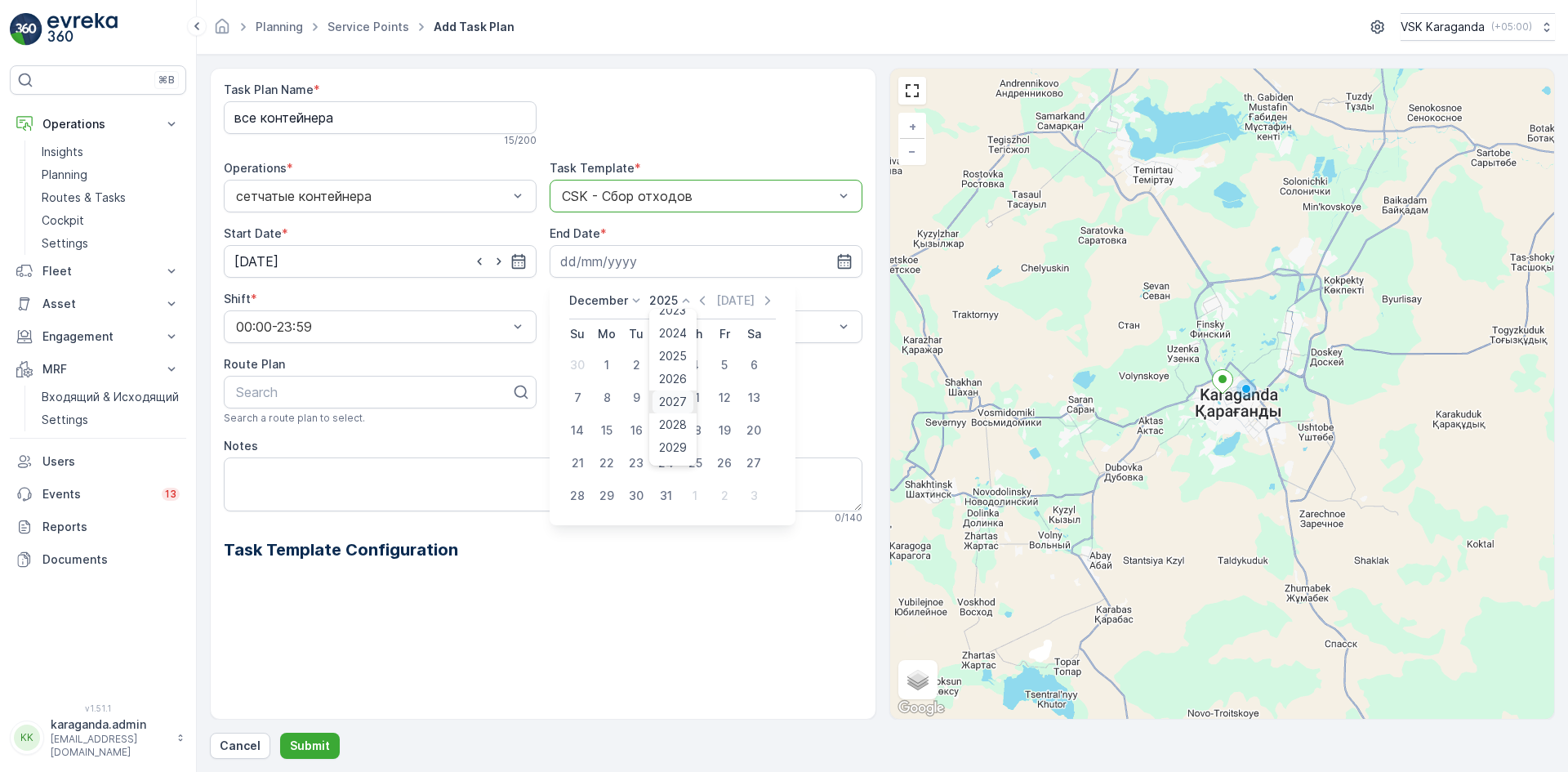
click at [670, 396] on span "2027" at bounding box center [672, 402] width 27 height 17
click at [726, 500] on div "31" at bounding box center [724, 496] width 26 height 26
type input "31.12.2027"
click at [580, 405] on div "Weekly" at bounding box center [706, 394] width 313 height 27
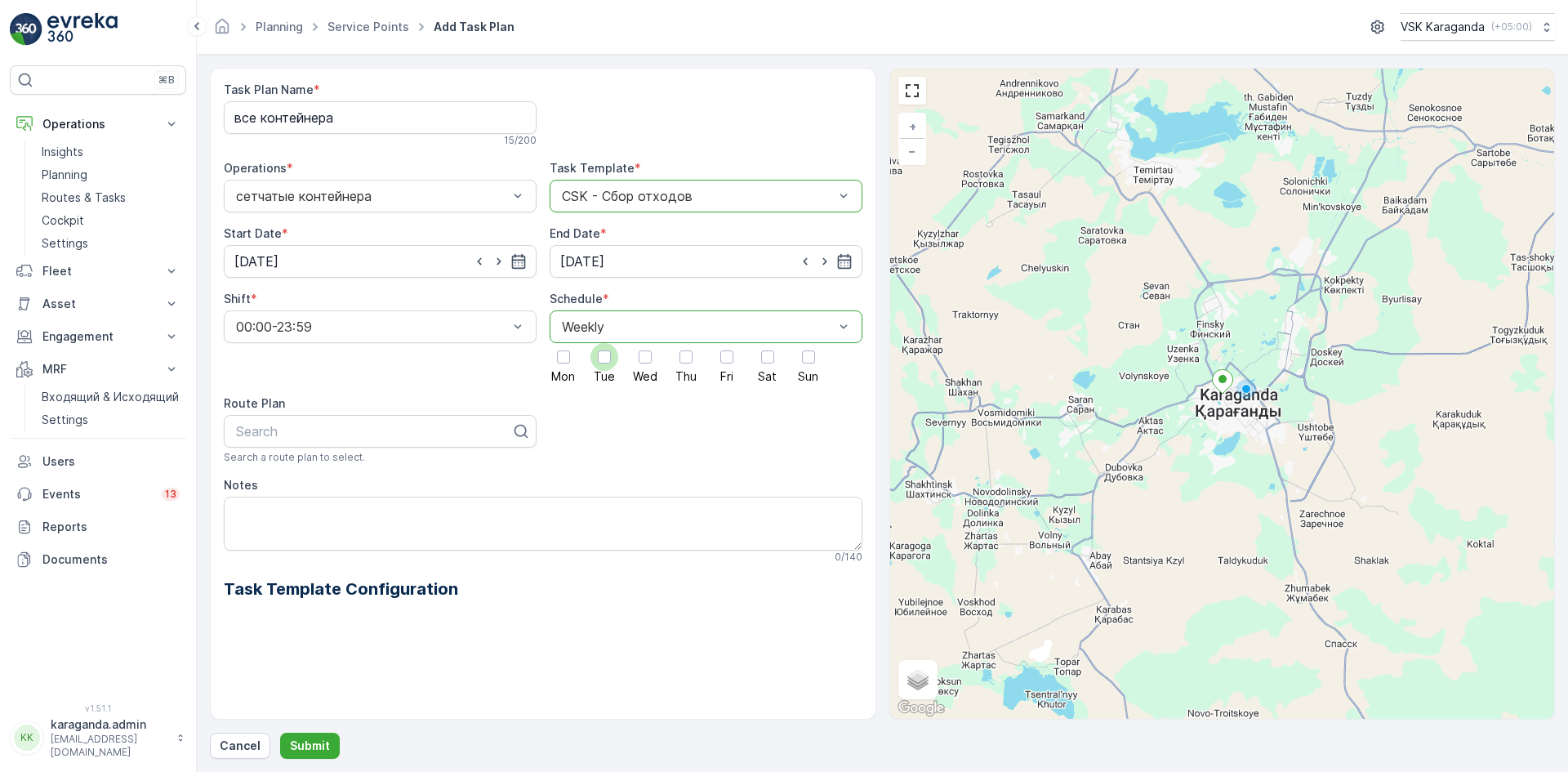
drag, startPoint x: 559, startPoint y: 368, endPoint x: 602, endPoint y: 368, distance: 43.0
click at [559, 368] on div at bounding box center [563, 356] width 27 height 27
click at [563, 343] on input "Mon" at bounding box center [563, 343] width 0 height 0
drag, startPoint x: 603, startPoint y: 368, endPoint x: 627, endPoint y: 369, distance: 24.0
click at [603, 369] on label "Tue" at bounding box center [603, 362] width 27 height 39
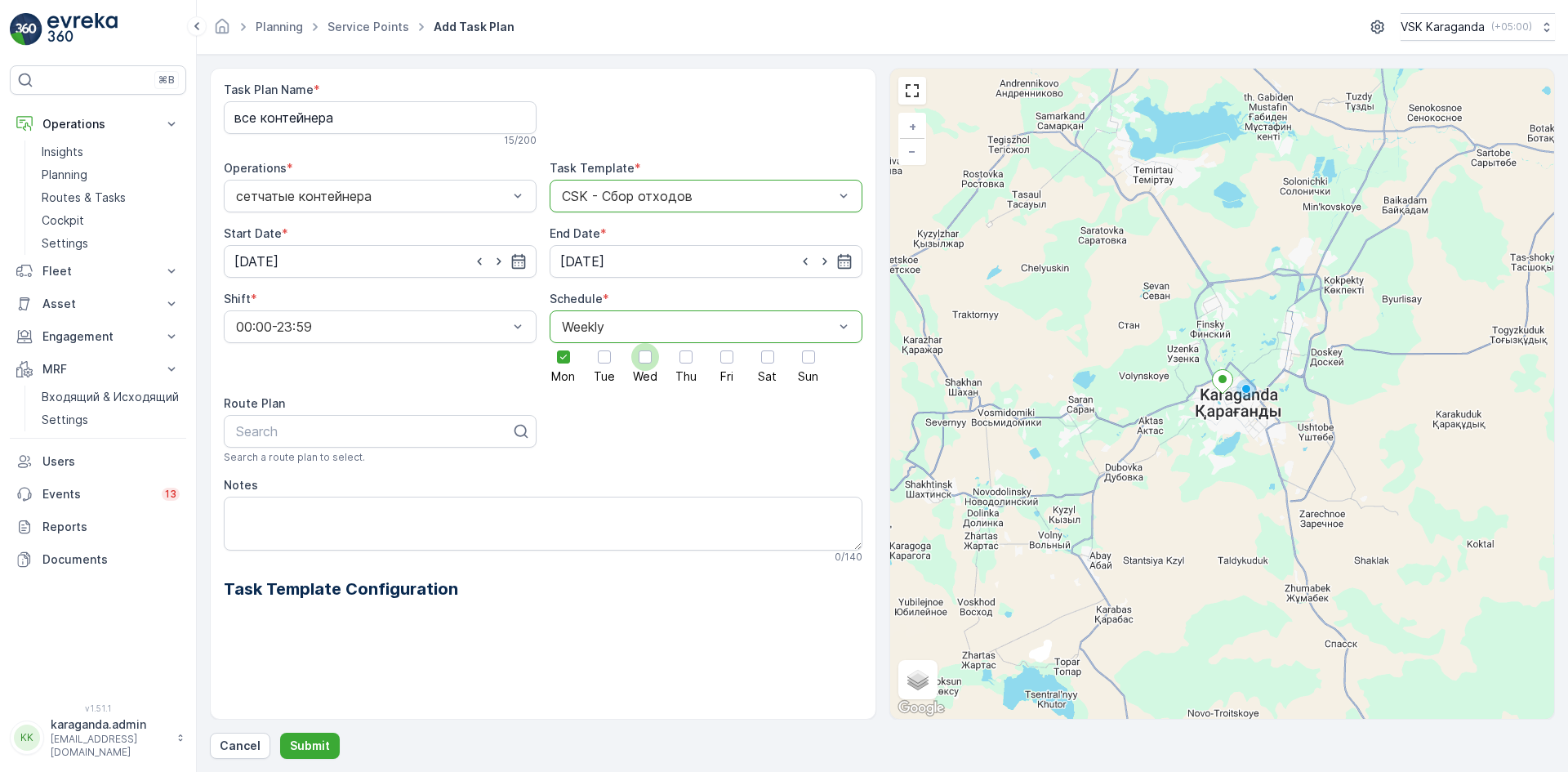
click at [654, 371] on span "Wed" at bounding box center [644, 376] width 24 height 12
click at [645, 343] on input "Wed" at bounding box center [645, 343] width 0 height 0
click at [613, 357] on div at bounding box center [603, 356] width 27 height 27
click at [604, 343] on input "Tue" at bounding box center [604, 343] width 0 height 0
click at [697, 357] on div at bounding box center [685, 356] width 27 height 27
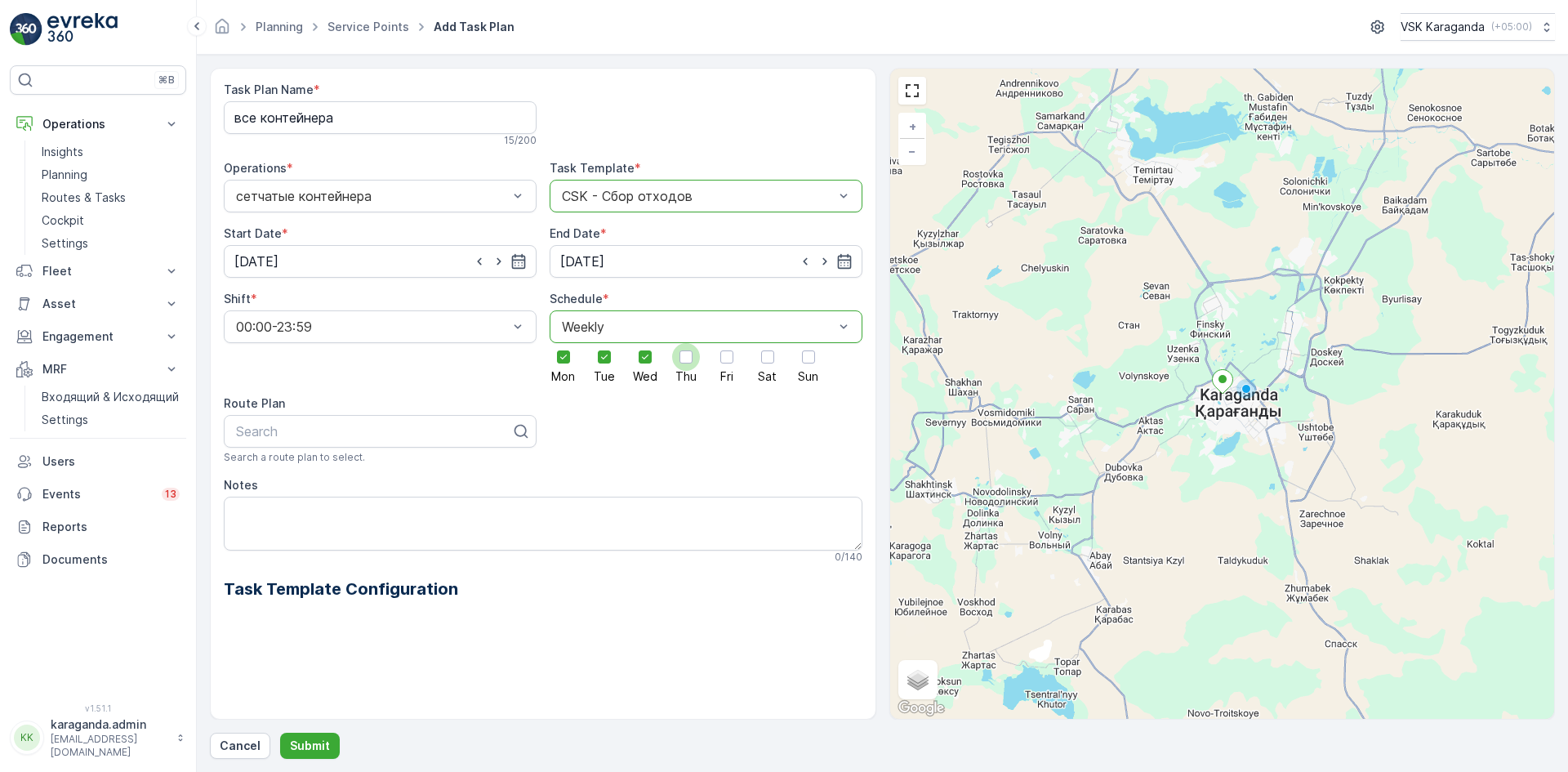
click at [686, 343] on input "Thu" at bounding box center [686, 343] width 0 height 0
click at [728, 357] on div at bounding box center [727, 357] width 13 height 13
click at [727, 343] on input "Fri" at bounding box center [727, 343] width 0 height 0
click at [768, 358] on div at bounding box center [767, 357] width 13 height 13
click at [767, 343] on input "Sat" at bounding box center [767, 343] width 0 height 0
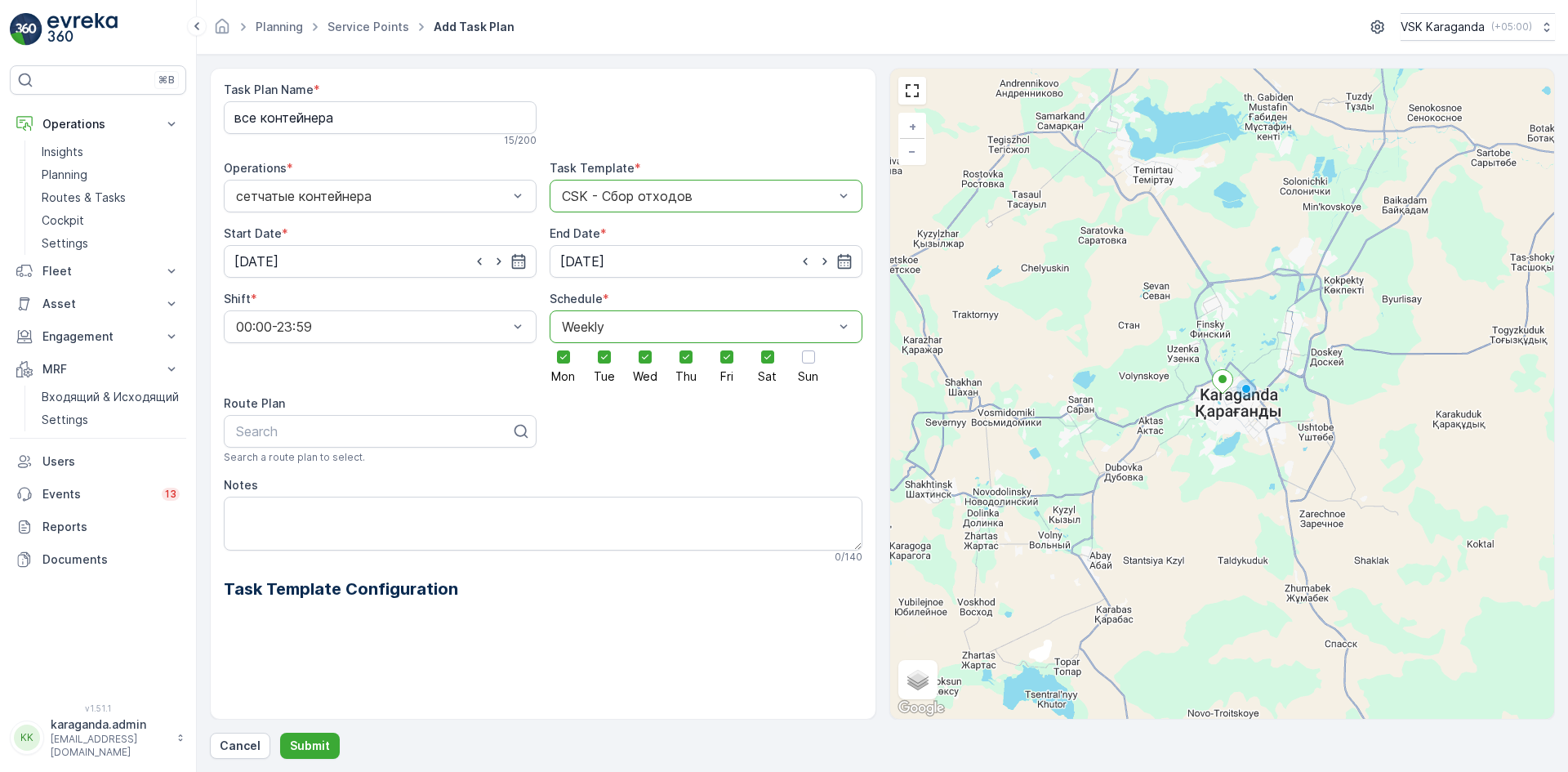
drag, startPoint x: 808, startPoint y: 362, endPoint x: 737, endPoint y: 433, distance: 100.4
click at [809, 362] on div at bounding box center [808, 357] width 13 height 13
click at [808, 343] on input "Sun" at bounding box center [808, 343] width 0 height 0
click at [304, 735] on button "Submit" at bounding box center [310, 745] width 60 height 26
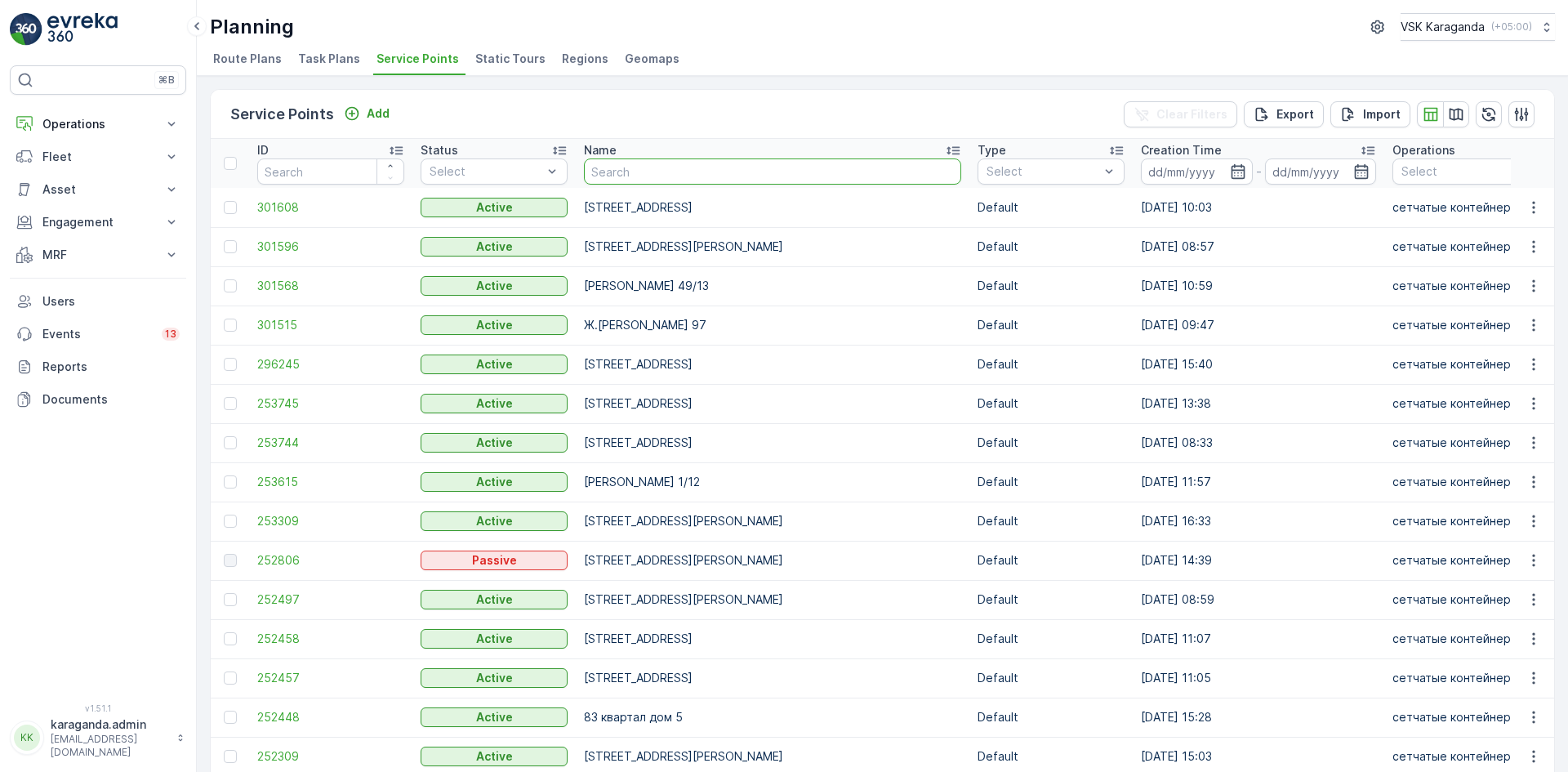
click at [642, 164] on input "text" at bounding box center [772, 171] width 377 height 26
type input "абая"
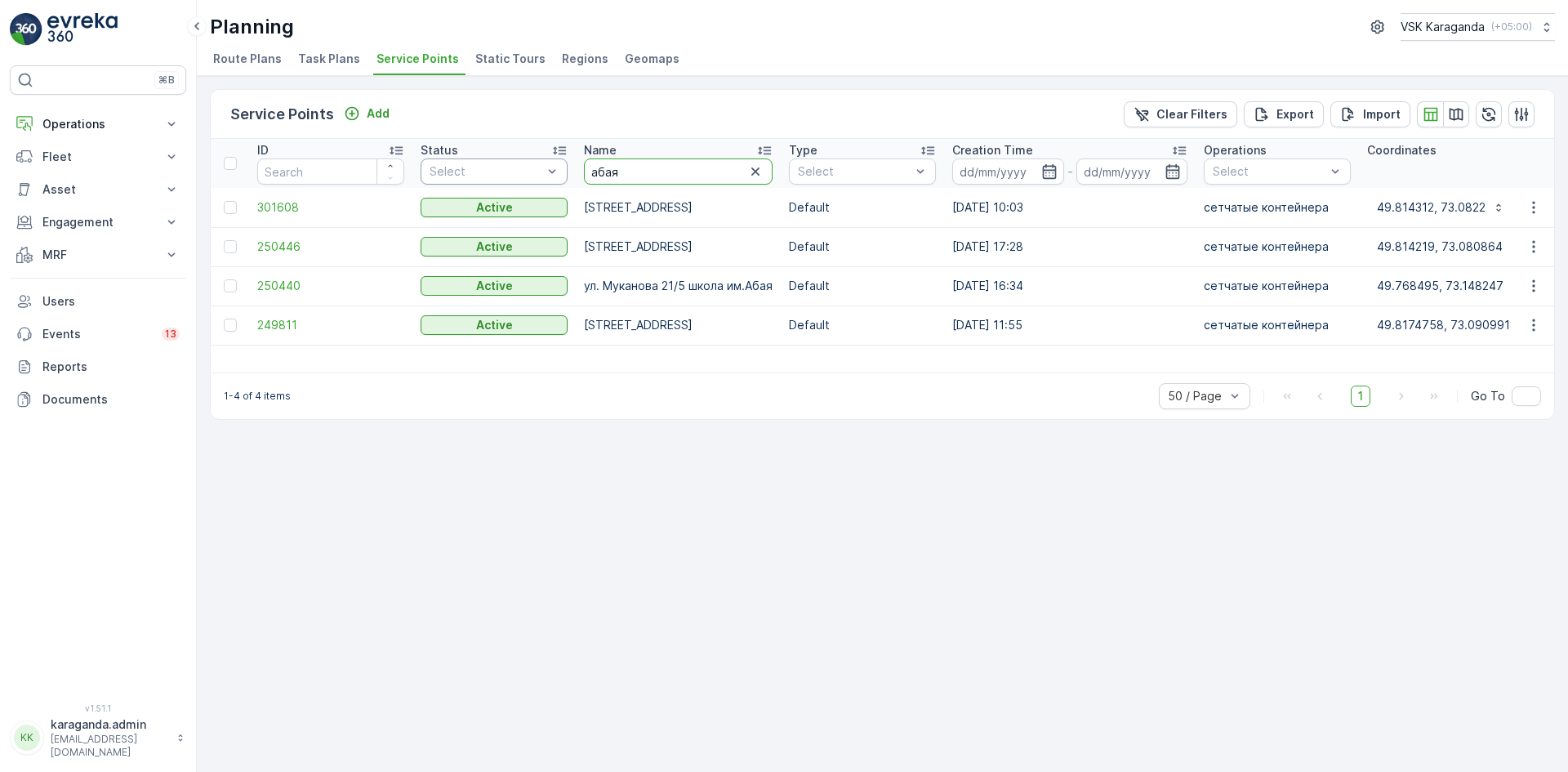
drag, startPoint x: 667, startPoint y: 172, endPoint x: 547, endPoint y: 162, distance: 120.4
click at [550, 167] on tr "ID Status Select Name [PERSON_NAME] Type Select Creation Time - Operations Sele…" at bounding box center [1486, 163] width 2553 height 49
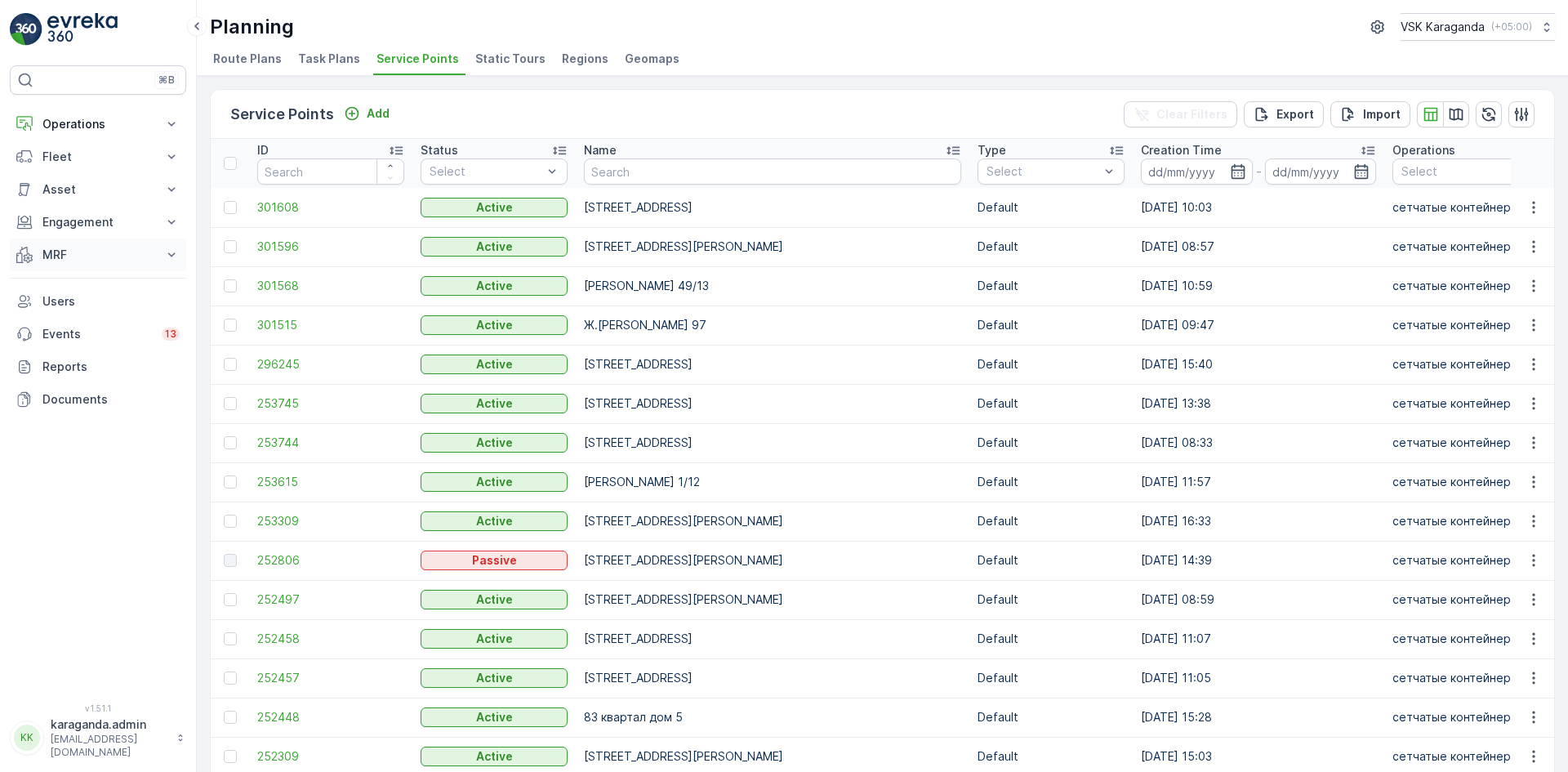
click at [64, 248] on p "MRF" at bounding box center [97, 255] width 111 height 17
click at [72, 271] on link "Входящий & Исходящий" at bounding box center [111, 282] width 151 height 22
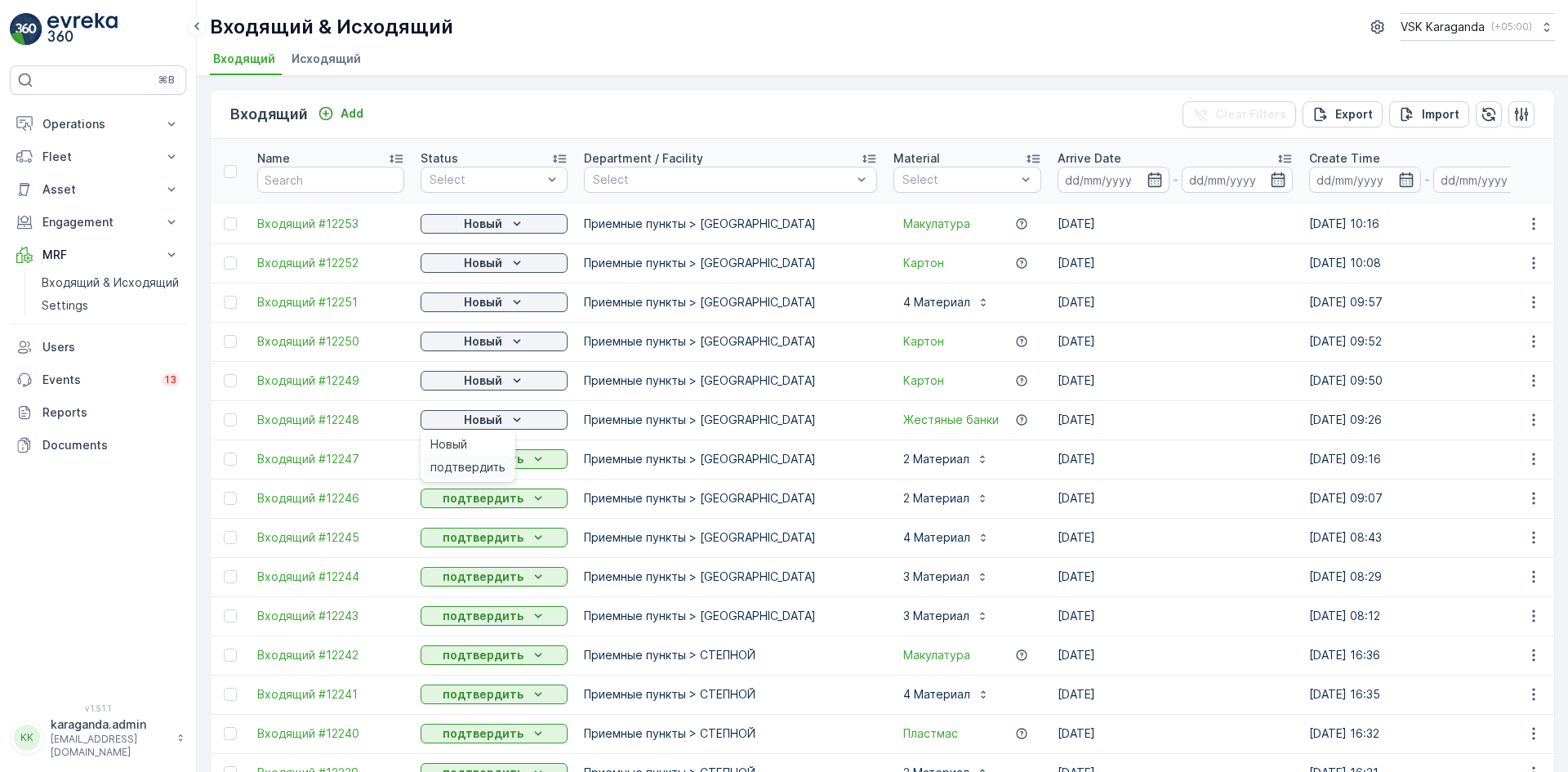
click at [491, 461] on span "подтвердить" at bounding box center [468, 467] width 75 height 17
click at [493, 381] on p "Новый" at bounding box center [483, 381] width 38 height 17
click at [487, 416] on div "подтвердить" at bounding box center [468, 427] width 88 height 22
click at [487, 341] on p "Новый" at bounding box center [483, 341] width 38 height 17
click at [476, 271] on p "Новый" at bounding box center [483, 263] width 38 height 17
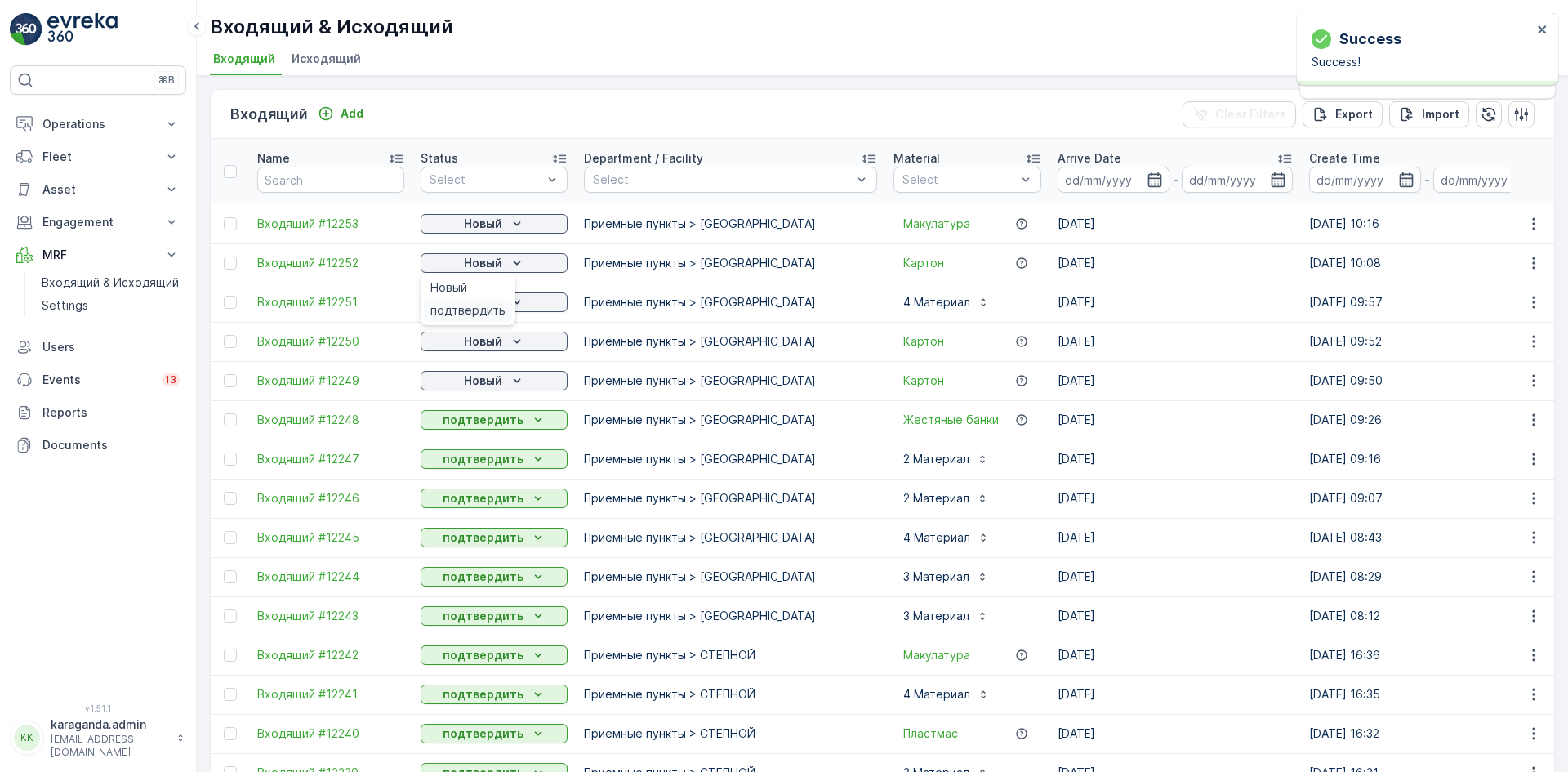
drag, startPoint x: 474, startPoint y: 301, endPoint x: 470, endPoint y: 266, distance: 35.2
click at [472, 301] on div "подтвердить" at bounding box center [468, 310] width 88 height 22
click at [479, 228] on p "Новый" at bounding box center [483, 224] width 38 height 17
click at [477, 266] on span "подтвердить" at bounding box center [468, 271] width 75 height 17
click at [506, 222] on div "Новый" at bounding box center [494, 224] width 134 height 17
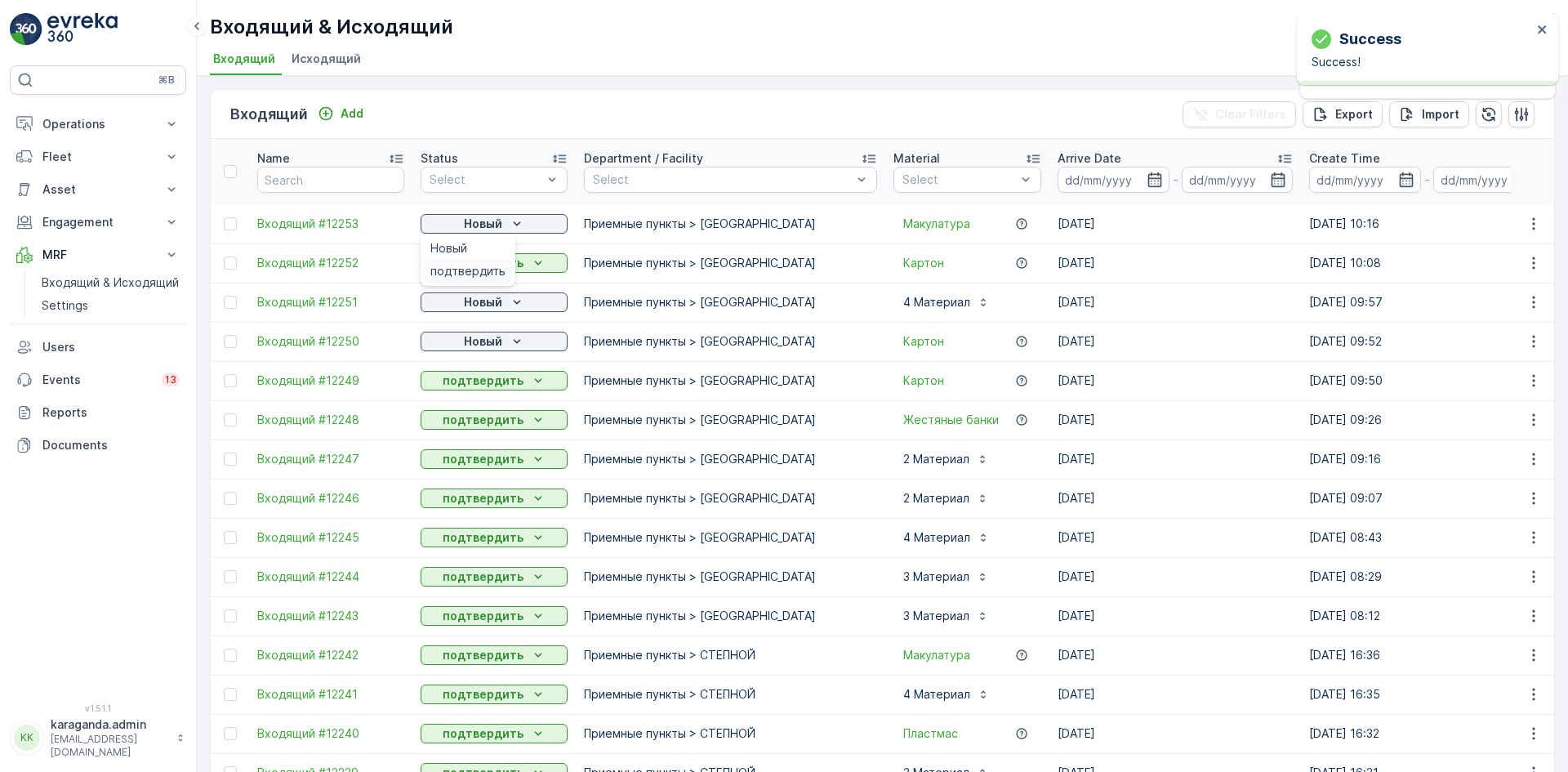
click at [488, 273] on span "подтвердить" at bounding box center [468, 271] width 75 height 17
click at [490, 306] on p "Новый" at bounding box center [483, 302] width 38 height 17
click at [484, 345] on span "подтвердить" at bounding box center [468, 350] width 75 height 17
click at [484, 343] on p "Новый" at bounding box center [483, 341] width 38 height 17
click at [472, 376] on div "Новый" at bounding box center [468, 366] width 88 height 22
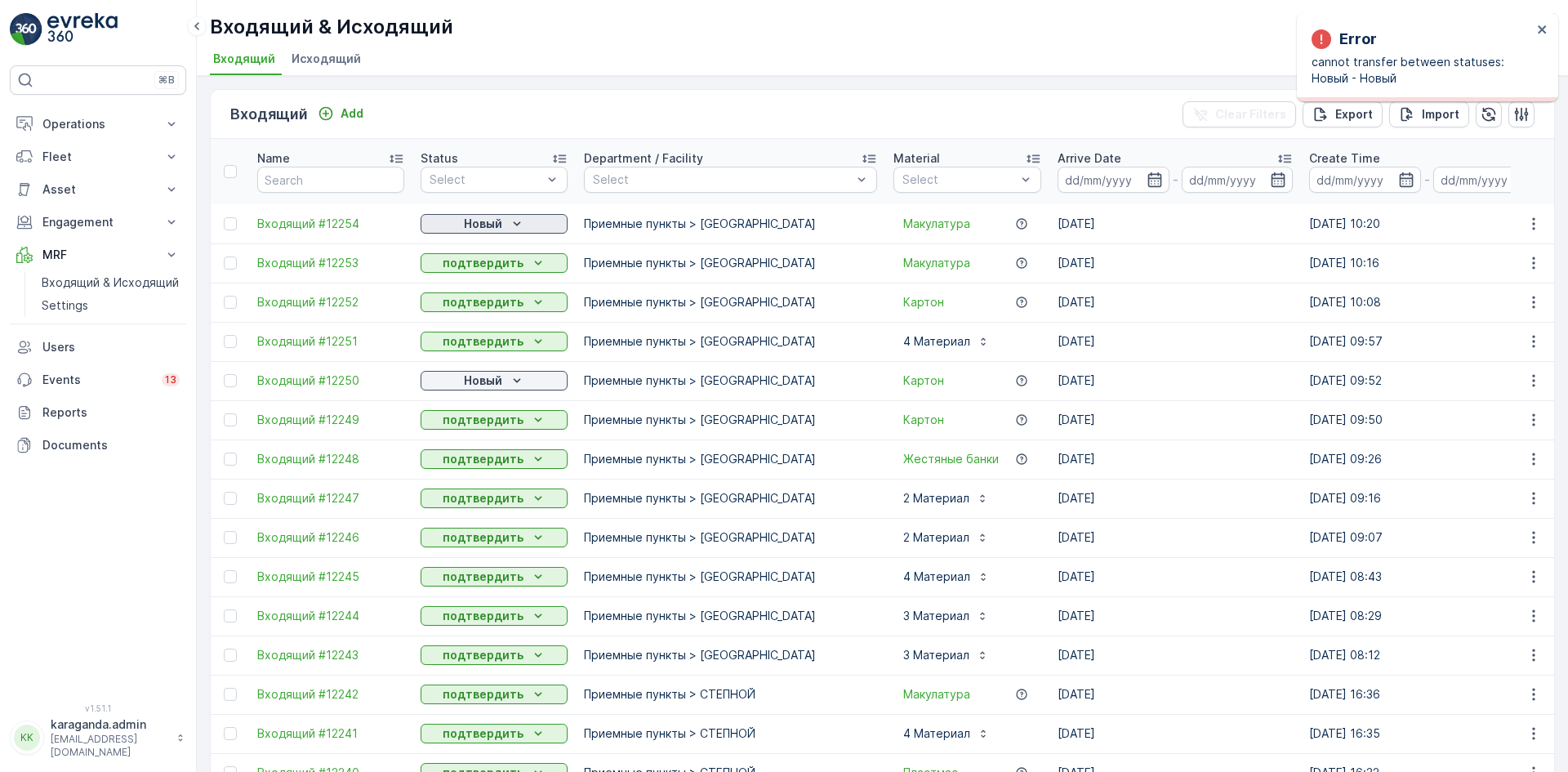
click at [496, 228] on p "Новый" at bounding box center [483, 224] width 38 height 17
click at [488, 266] on span "подтвердить" at bounding box center [468, 271] width 75 height 17
click at [490, 383] on p "Новый" at bounding box center [483, 381] width 38 height 17
click at [490, 426] on span "подтвердить" at bounding box center [468, 428] width 75 height 17
click at [116, 221] on p "Engagement" at bounding box center [97, 222] width 111 height 17
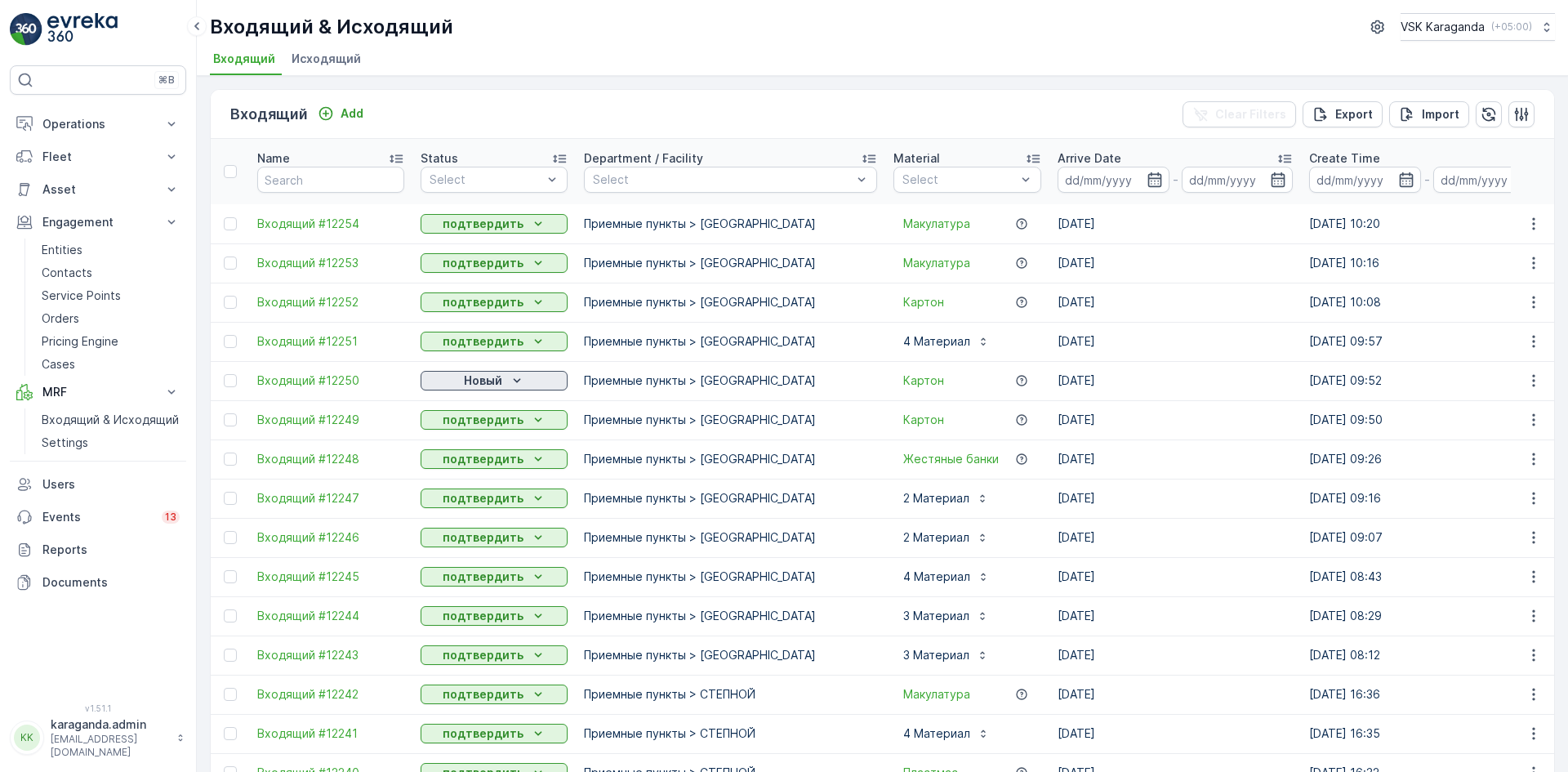
click at [471, 376] on p "Новый" at bounding box center [483, 381] width 38 height 17
click at [463, 431] on span "подтвердить" at bounding box center [468, 428] width 75 height 17
click at [67, 127] on p "Operations" at bounding box center [97, 124] width 111 height 17
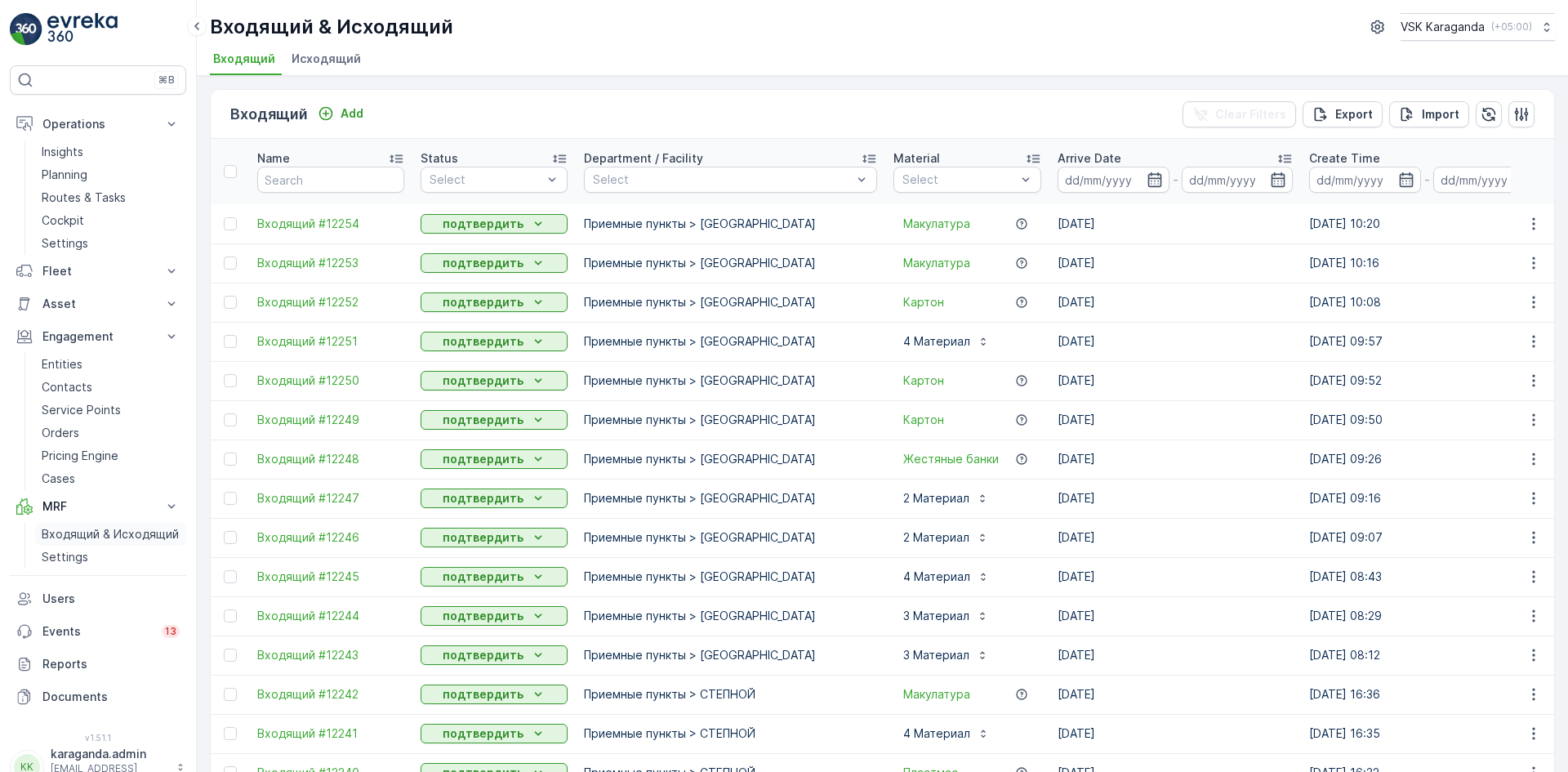
click at [98, 538] on p "Входящий & Исходящий" at bounding box center [110, 535] width 137 height 17
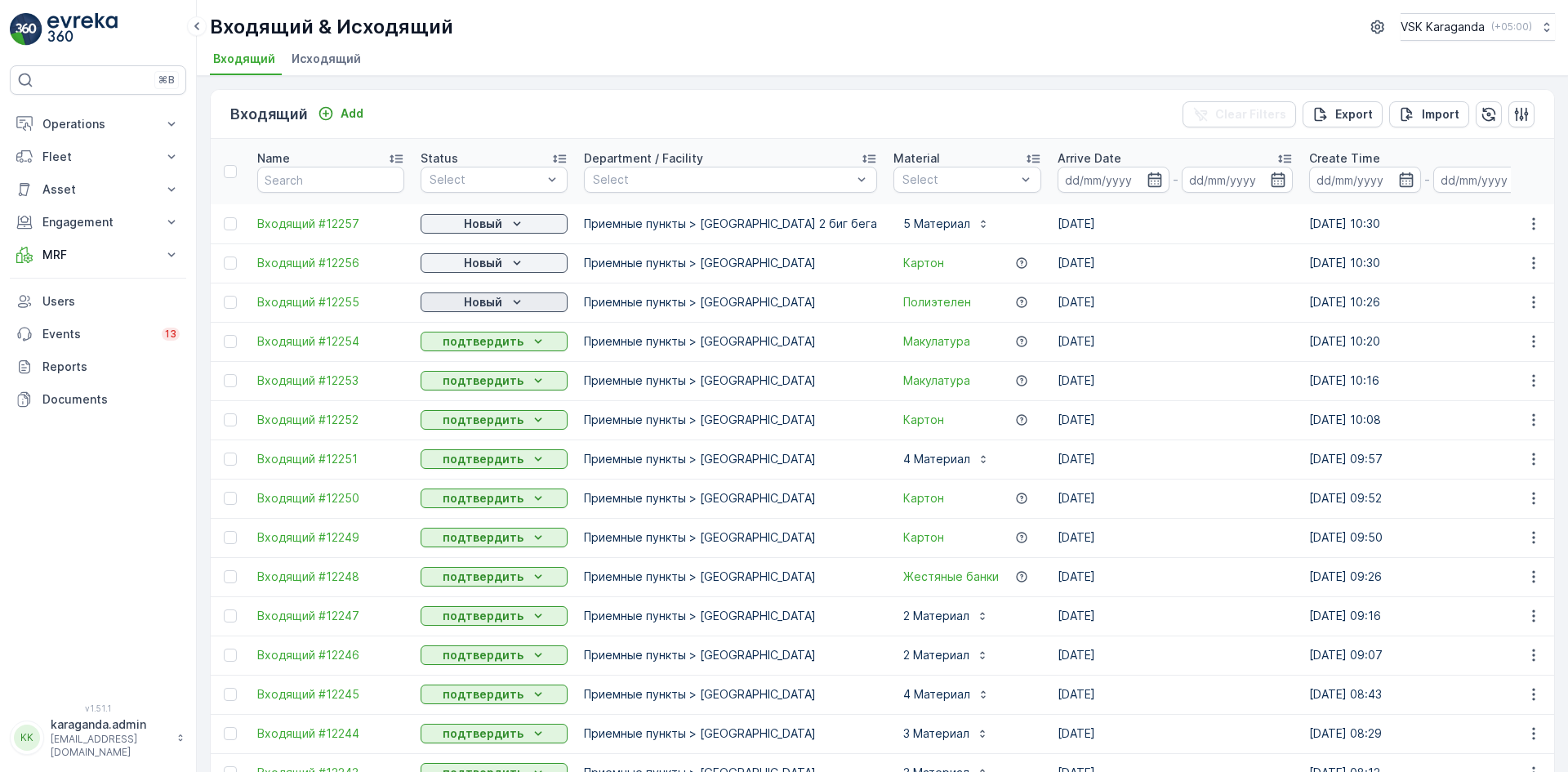
click at [487, 304] on p "Новый" at bounding box center [483, 302] width 38 height 17
click at [484, 346] on span "подтвердить" at bounding box center [468, 350] width 75 height 17
click at [499, 259] on p "Новый" at bounding box center [483, 263] width 38 height 17
click at [477, 306] on span "подтвердить" at bounding box center [468, 311] width 75 height 17
click at [488, 221] on p "Новый" at bounding box center [483, 224] width 38 height 17
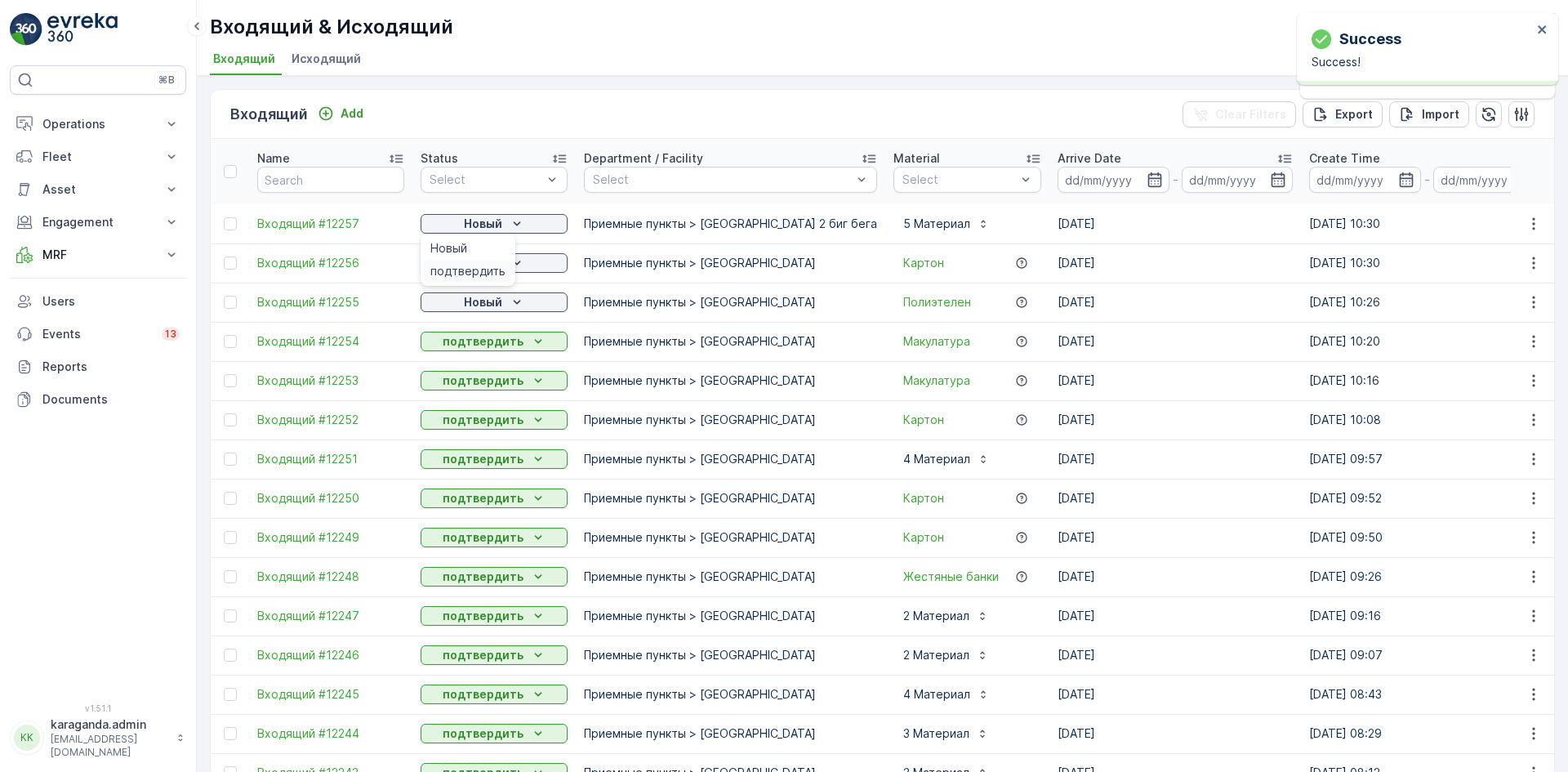
click at [480, 266] on span "подтвердить" at bounding box center [468, 271] width 75 height 17
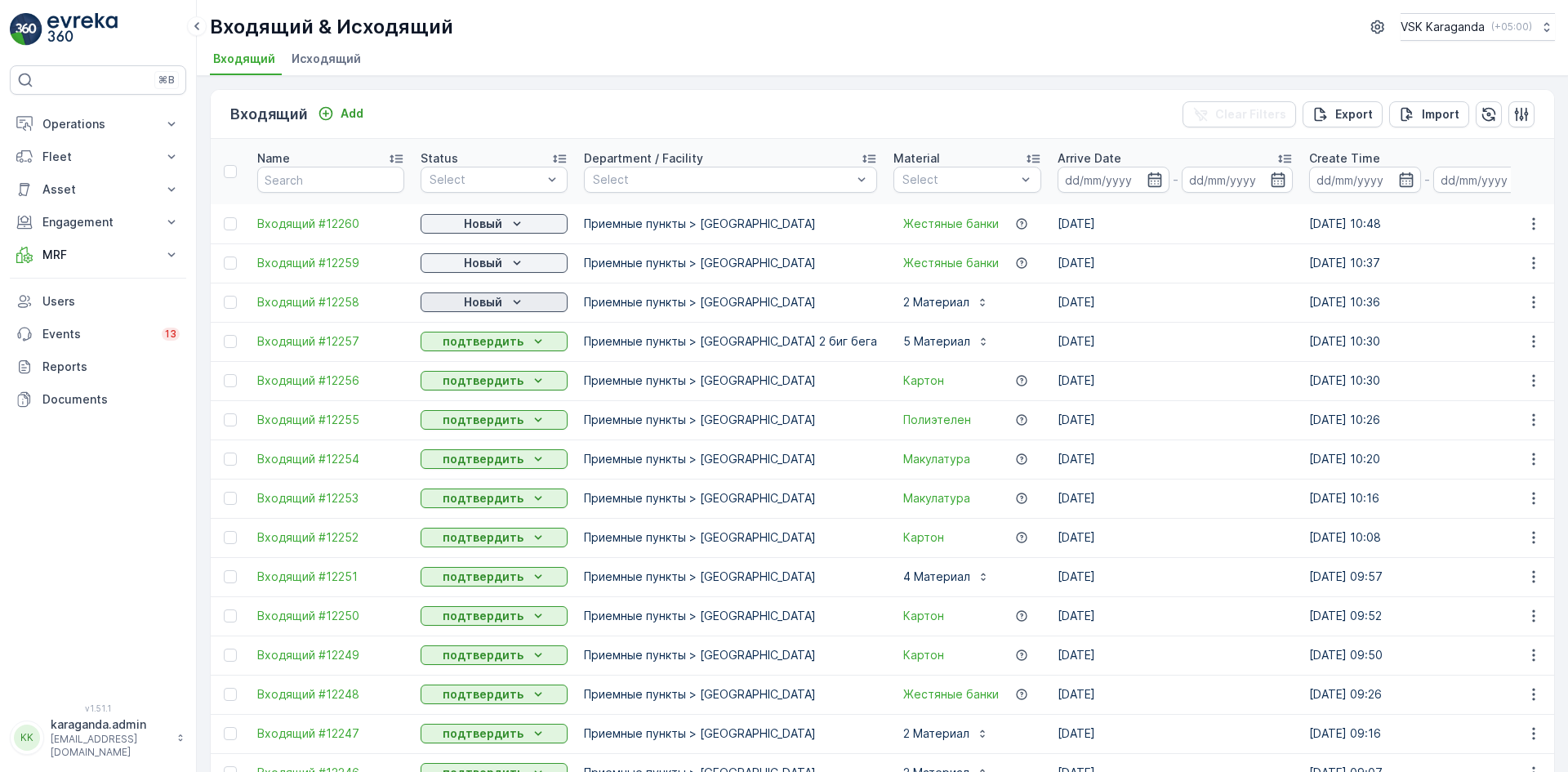
click at [512, 302] on icon "Новый" at bounding box center [517, 302] width 17 height 17
click at [484, 345] on span "подтвердить" at bounding box center [468, 350] width 75 height 17
click at [491, 264] on p "Новый" at bounding box center [483, 263] width 38 height 17
click at [474, 309] on span "подтвердить" at bounding box center [468, 311] width 75 height 17
click at [495, 222] on p "Новый" at bounding box center [483, 224] width 38 height 17
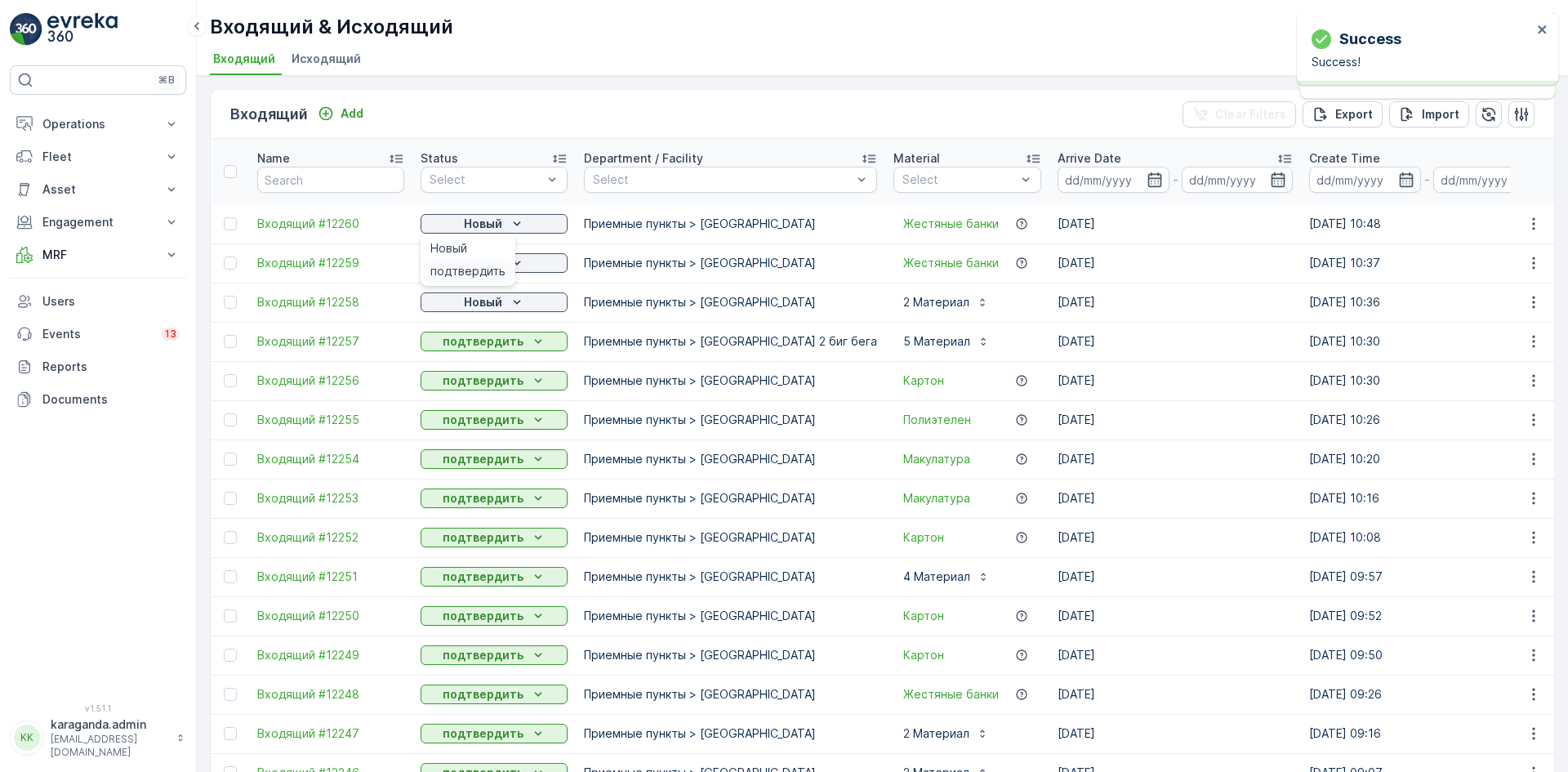
click at [473, 273] on span "подтвердить" at bounding box center [468, 271] width 75 height 17
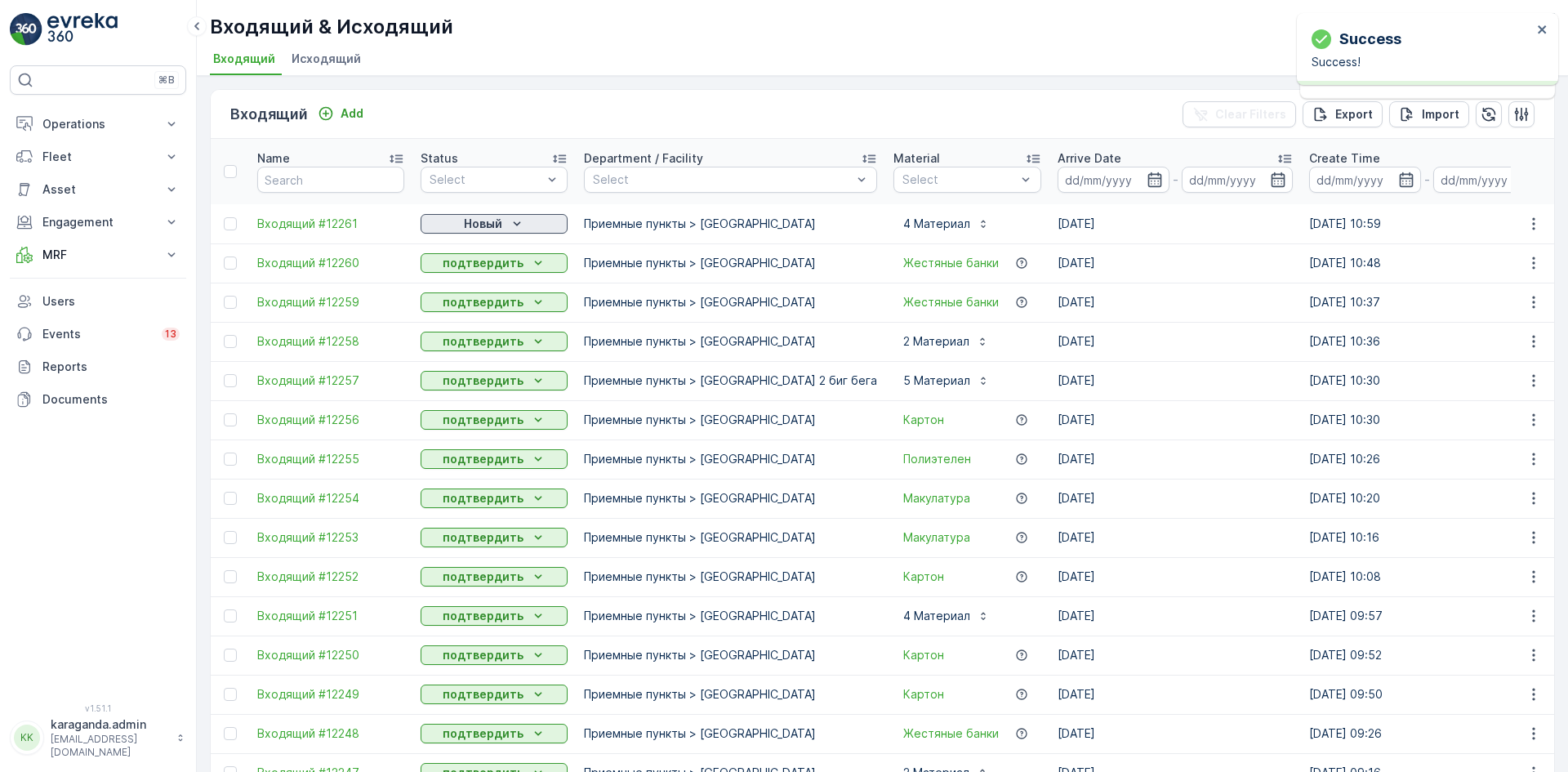
click at [482, 223] on p "Новый" at bounding box center [483, 224] width 38 height 17
click at [477, 268] on span "подтвердить" at bounding box center [468, 271] width 75 height 17
